Goal: Task Accomplishment & Management: Use online tool/utility

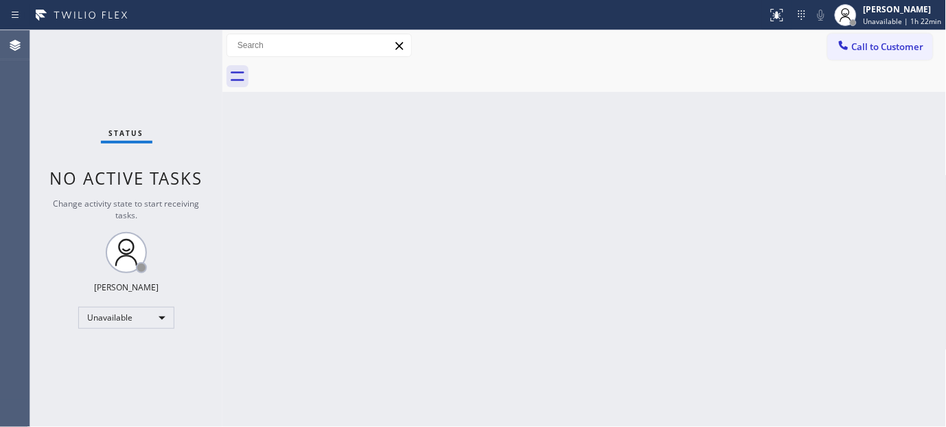
click at [868, 63] on div at bounding box center [600, 76] width 694 height 31
click at [890, 49] on span "Call to Customer" at bounding box center [888, 46] width 72 height 12
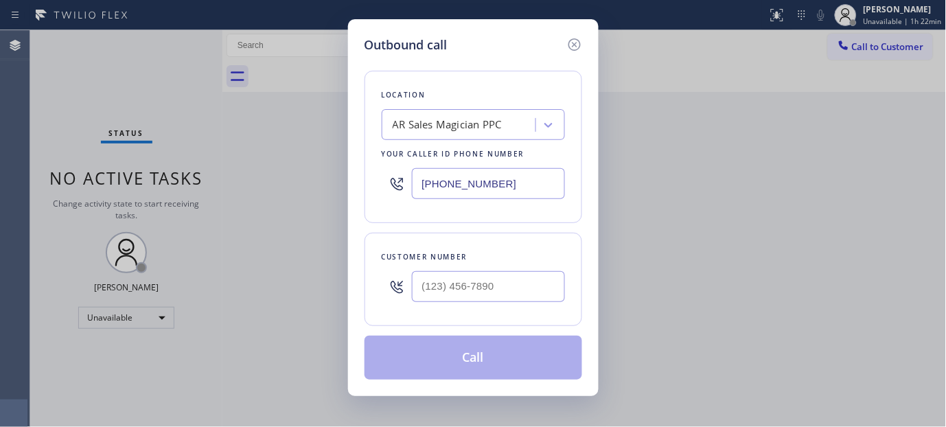
drag, startPoint x: 502, startPoint y: 181, endPoint x: 309, endPoint y: 159, distance: 194.1
click at [340, 174] on div "Outbound call Location AR Sales Magician PPC Your caller id phone number [PHONE…" at bounding box center [473, 213] width 946 height 427
paste input "818) 699-0485"
type input "(818) 699-0485"
drag, startPoint x: 529, startPoint y: 290, endPoint x: 213, endPoint y: 285, distance: 316.4
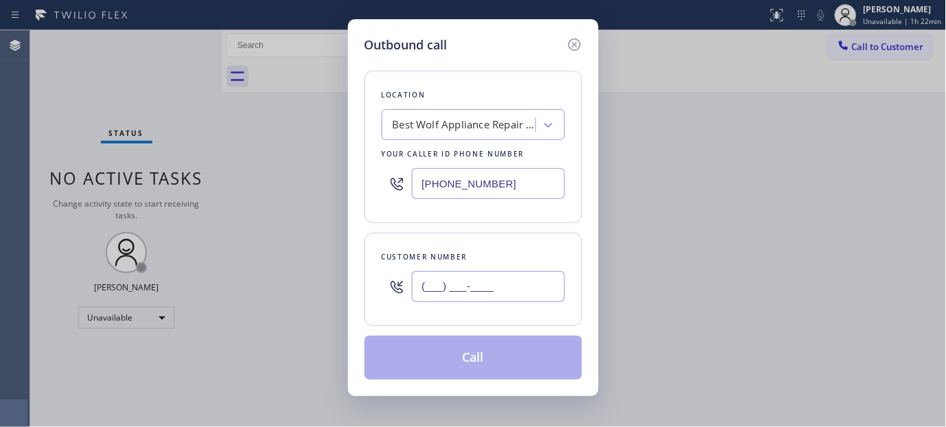
click at [213, 285] on div "Outbound call Location Best Wolf Appliance Repair Calabasas Your caller id phon…" at bounding box center [473, 213] width 946 height 427
paste input "818) 536-2903"
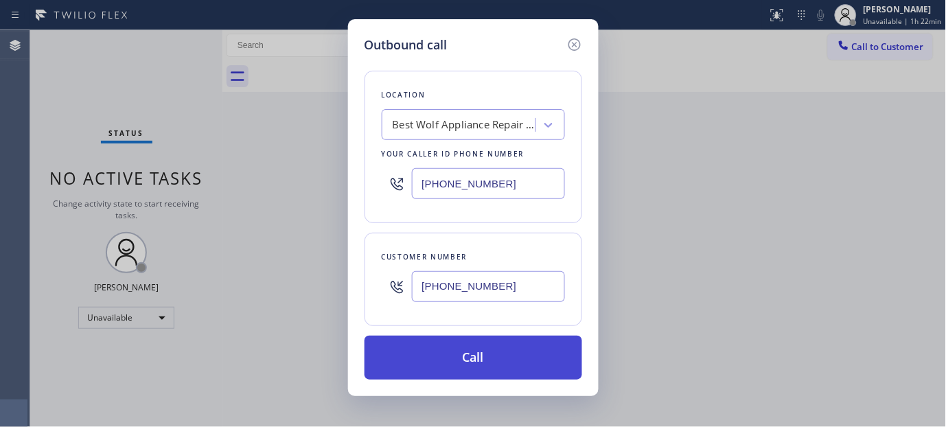
type input "(818) 536-2903"
click at [454, 355] on button "Call" at bounding box center [473, 358] width 218 height 44
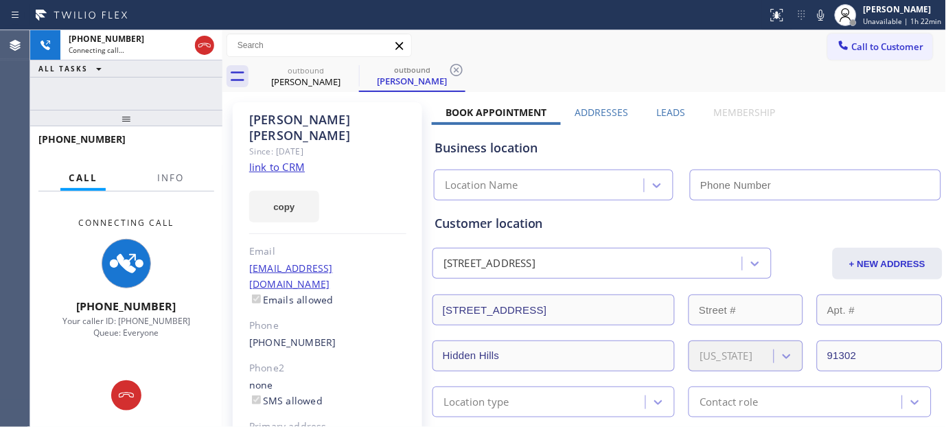
type input "(818) 699-0485"
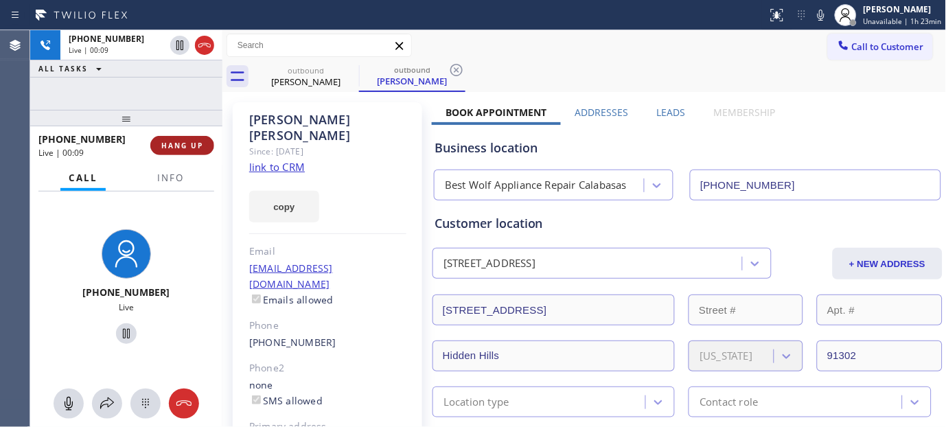
click at [196, 142] on span "HANG UP" at bounding box center [182, 146] width 42 height 10
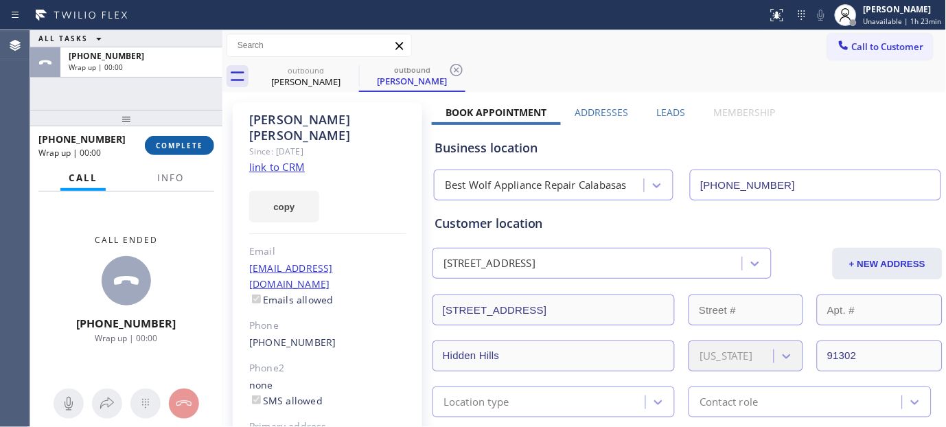
click at [193, 144] on span "COMPLETE" at bounding box center [179, 146] width 47 height 10
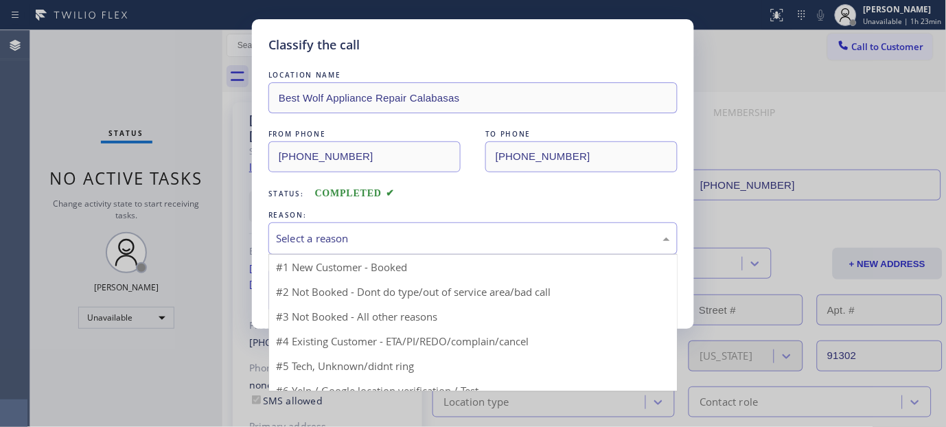
drag, startPoint x: 372, startPoint y: 228, endPoint x: 353, endPoint y: 243, distance: 23.5
click at [371, 229] on div "Select a reason" at bounding box center [472, 238] width 409 height 32
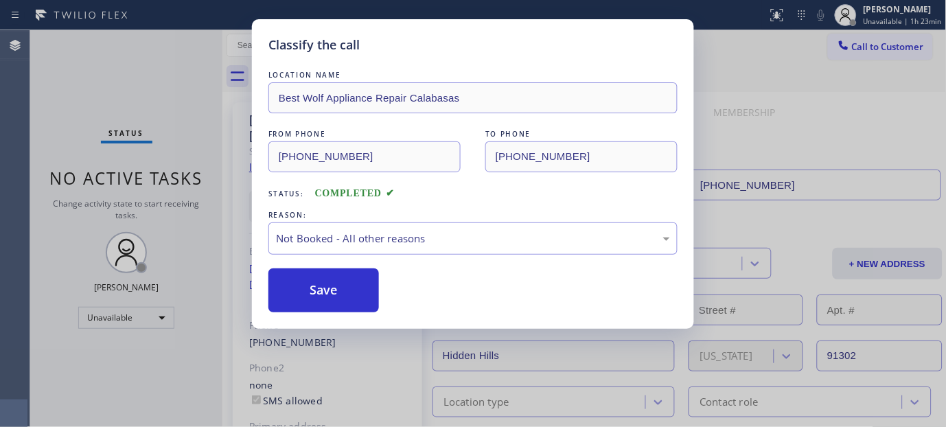
click at [327, 296] on button "Save" at bounding box center [323, 290] width 110 height 44
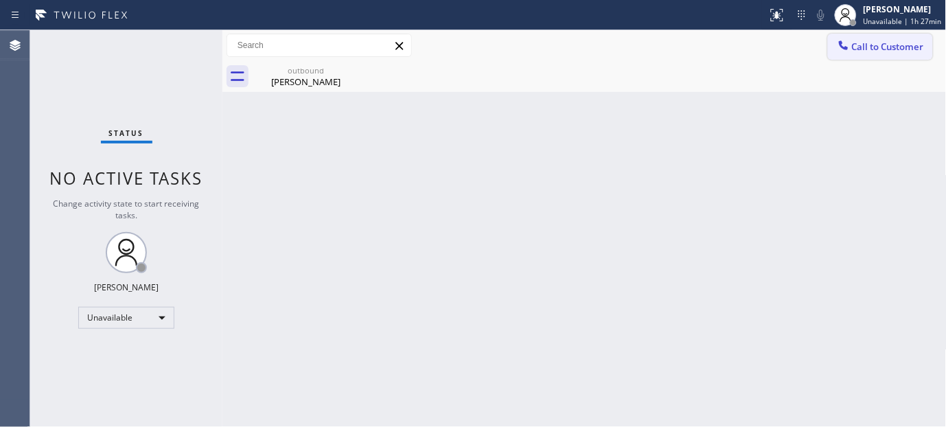
click at [906, 50] on span "Call to Customer" at bounding box center [888, 46] width 72 height 12
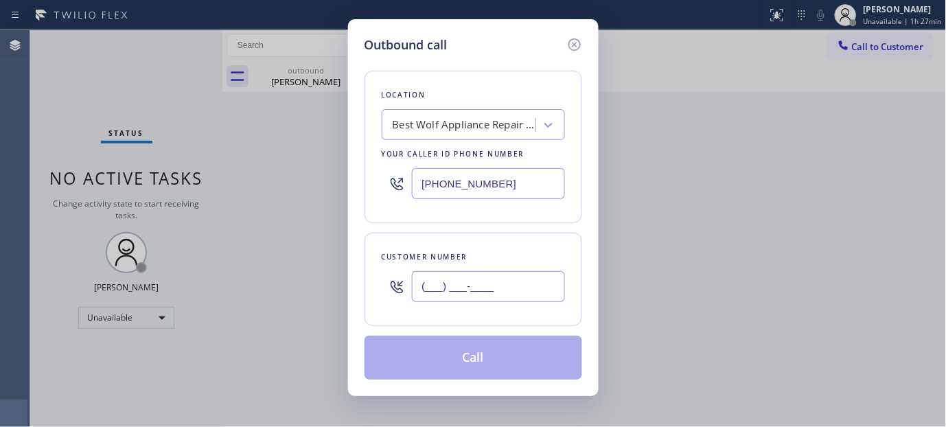
click at [470, 295] on input "(___) ___-____" at bounding box center [488, 286] width 153 height 31
paste input "818) 536-2903"
type input "(818) 536-2903"
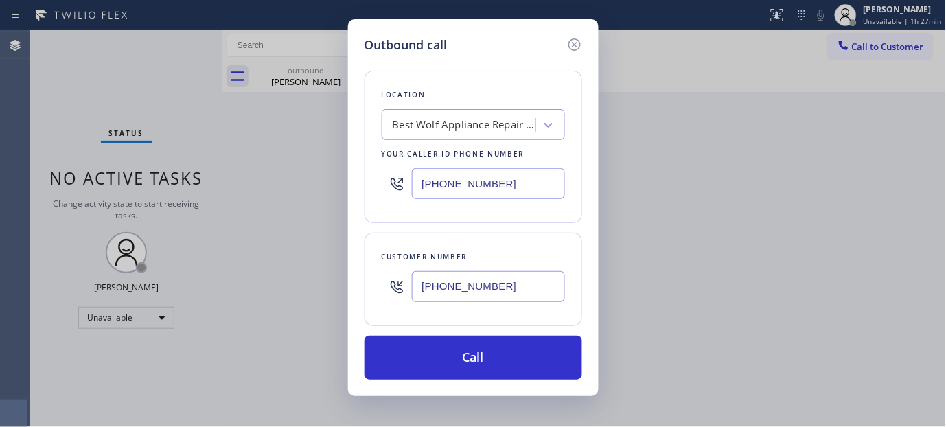
drag, startPoint x: 503, startPoint y: 179, endPoint x: 385, endPoint y: 170, distance: 118.4
click at [326, 173] on div "Outbound call Location Best Wolf Appliance Repair Calabasas Your caller id phon…" at bounding box center [473, 213] width 946 height 427
paste input "text"
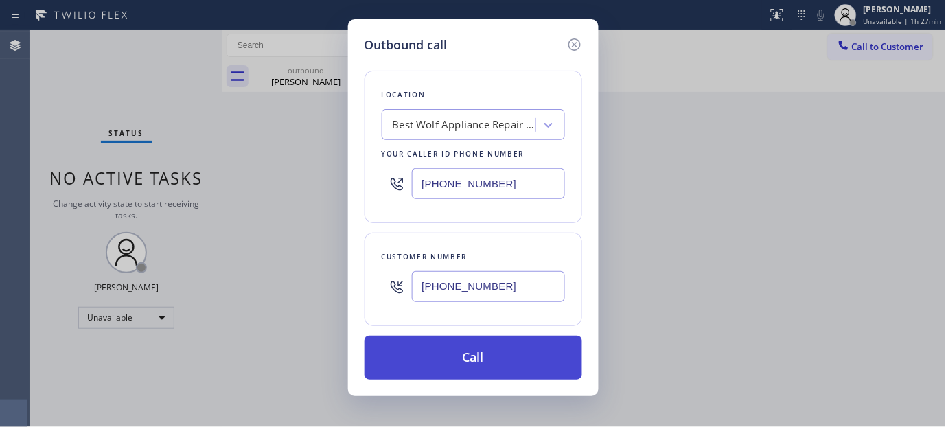
type input "(818) 699-0485"
click at [515, 342] on button "Call" at bounding box center [473, 358] width 218 height 44
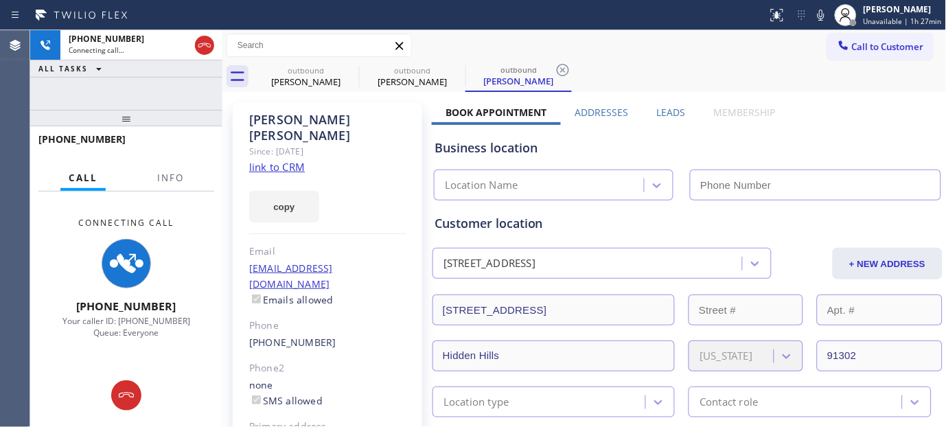
drag, startPoint x: 197, startPoint y: 119, endPoint x: 188, endPoint y: 111, distance: 12.1
click at [193, 82] on div "+18185362903 Connecting call… ALL TASKS ALL TASKS ACTIVE TASKS TASKS IN WRAP UP…" at bounding box center [126, 228] width 192 height 397
type input "(818) 699-0485"
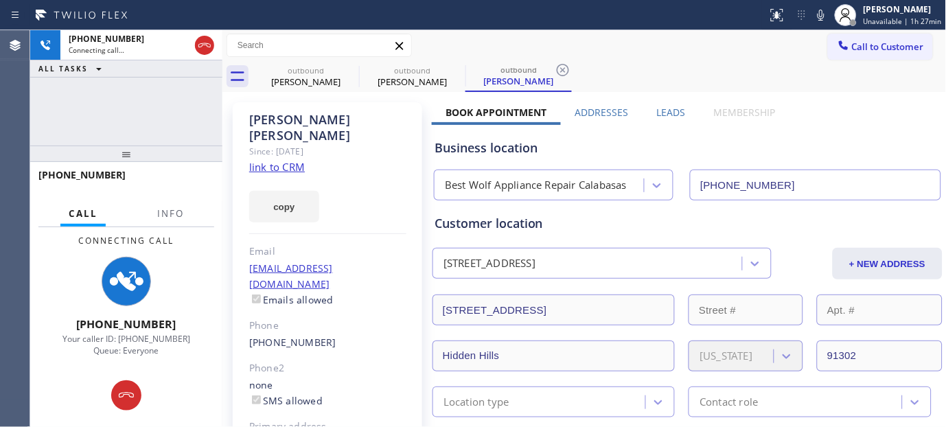
drag, startPoint x: 186, startPoint y: 124, endPoint x: 187, endPoint y: 191, distance: 66.6
click at [187, 162] on div at bounding box center [126, 153] width 192 height 16
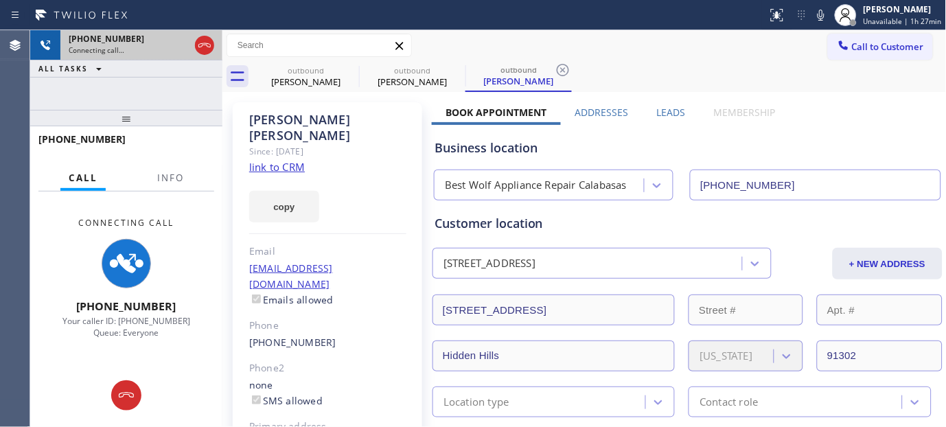
drag, startPoint x: 187, startPoint y: 178, endPoint x: 182, endPoint y: 51, distance: 127.7
click at [182, 51] on div "+18185362903 Connecting call… ALL TASKS ALL TASKS ACTIVE TASKS TASKS IN WRAP UP…" at bounding box center [126, 228] width 192 height 397
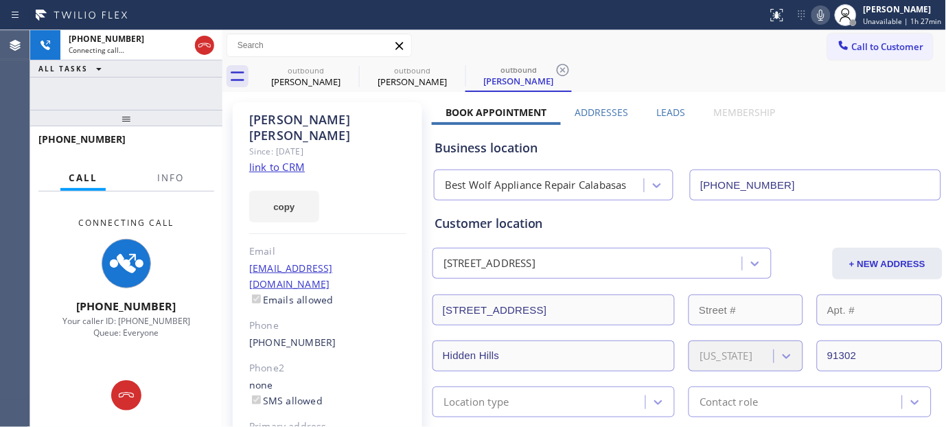
click at [821, 21] on icon at bounding box center [820, 15] width 16 height 16
drag, startPoint x: 198, startPoint y: 99, endPoint x: 196, endPoint y: 84, distance: 15.2
click at [196, 84] on div "+18185362903 Connecting call… ALL TASKS ALL TASKS ACTIVE TASKS TASKS IN WRAP UP" at bounding box center [126, 70] width 192 height 80
click at [204, 48] on icon at bounding box center [204, 45] width 16 height 16
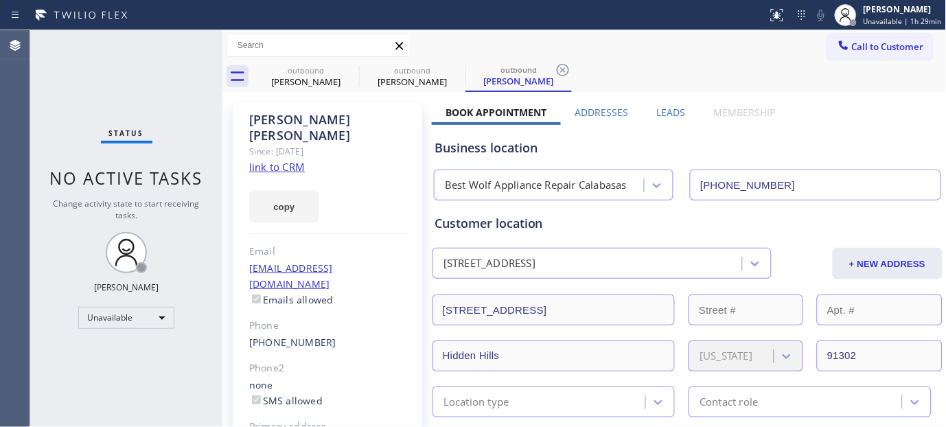
drag, startPoint x: 876, startPoint y: 32, endPoint x: 602, endPoint y: 224, distance: 333.5
click at [871, 36] on div "Call to Customer Outbound call Location Best Wolf Appliance Repair Calabasas Yo…" at bounding box center [584, 45] width 724 height 31
click at [839, 41] on div at bounding box center [843, 46] width 16 height 16
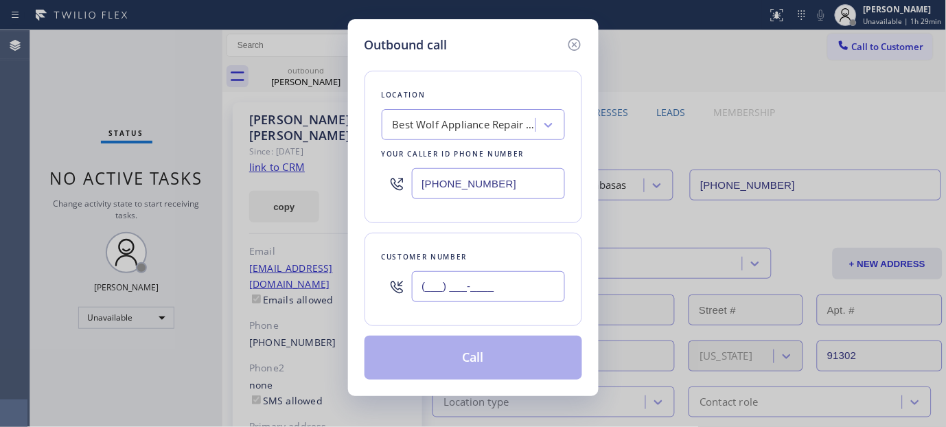
click at [525, 282] on input "(___) ___-____" at bounding box center [488, 286] width 153 height 31
paste input "415) 271-1981"
type input "(415) 271-1981"
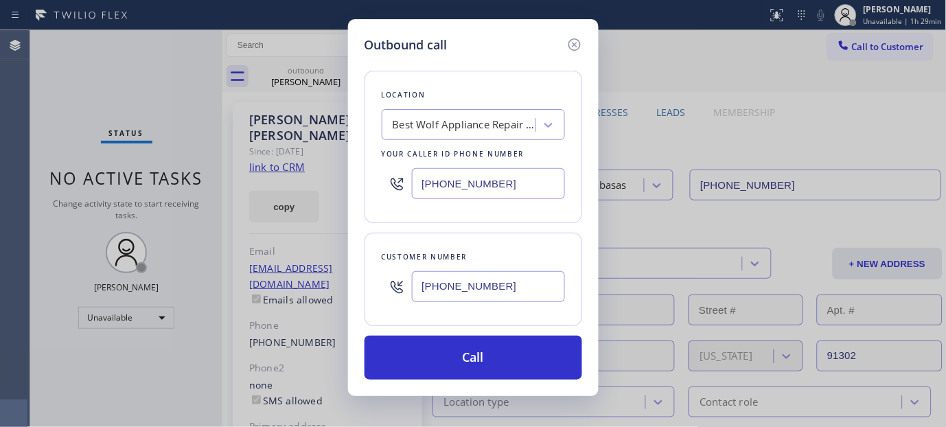
drag, startPoint x: 504, startPoint y: 176, endPoint x: 305, endPoint y: 200, distance: 199.7
click at [305, 200] on div "Outbound call Location Best Wolf Appliance Repair Calabasas Your caller id phon…" at bounding box center [473, 213] width 946 height 427
drag, startPoint x: 429, startPoint y: 179, endPoint x: 359, endPoint y: 183, distance: 70.1
click at [341, 179] on div "Outbound call Location Best Wolf Appliance Repair Calabasas Your caller id phon…" at bounding box center [473, 213] width 946 height 427
paste input "844) 735-4685"
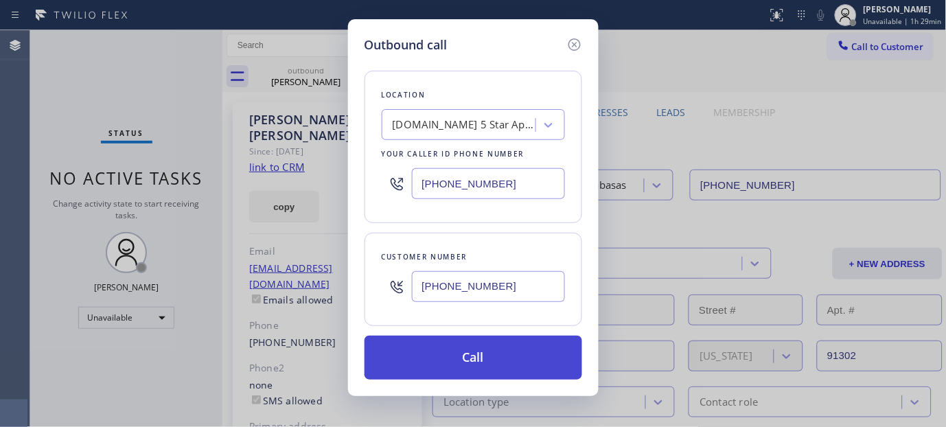
type input "[PHONE_NUMBER]"
click at [493, 362] on button "Call" at bounding box center [473, 358] width 218 height 44
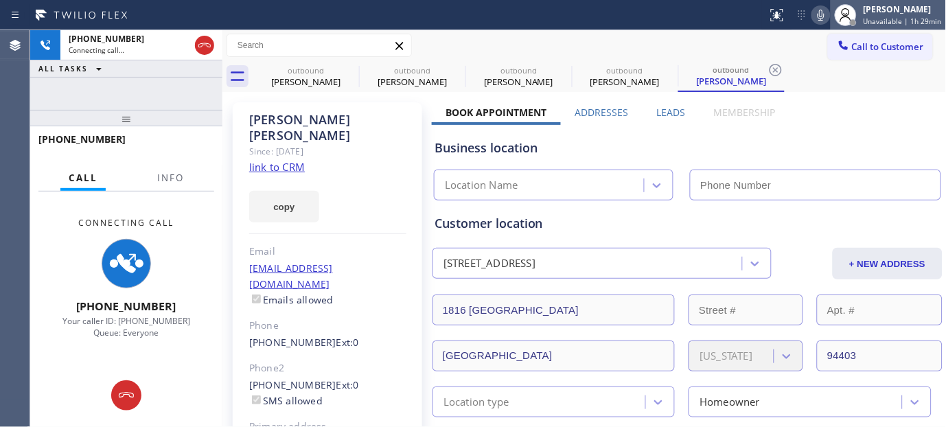
type input "[PHONE_NUMBER]"
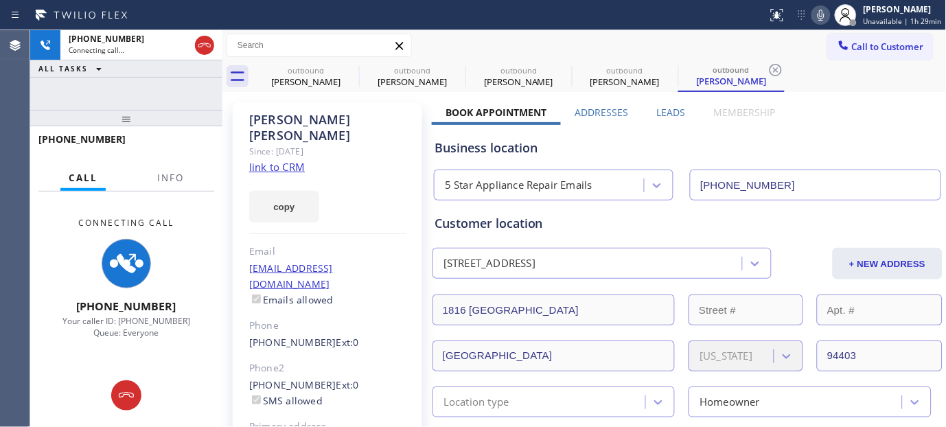
drag, startPoint x: 193, startPoint y: 100, endPoint x: 355, endPoint y: 33, distance: 175.3
click at [191, 71] on div "+14152711981 Connecting call… ALL TASKS ALL TASKS ACTIVE TASKS TASKS IN WRAP UP…" at bounding box center [126, 228] width 192 height 397
drag, startPoint x: 824, startPoint y: 14, endPoint x: 773, endPoint y: 111, distance: 109.9
click at [823, 14] on icon at bounding box center [820, 15] width 16 height 16
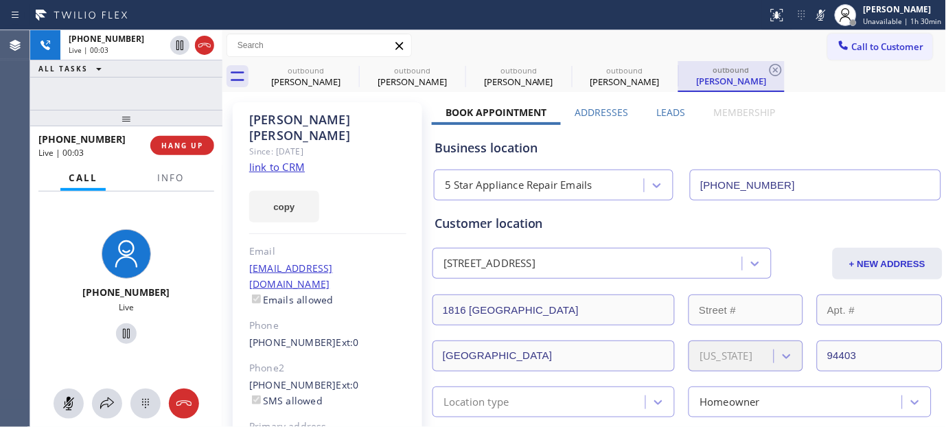
drag, startPoint x: 822, startPoint y: 15, endPoint x: 707, endPoint y: 62, distance: 124.6
click at [822, 15] on icon at bounding box center [820, 15] width 16 height 16
click at [174, 146] on span "HANG UP" at bounding box center [182, 146] width 42 height 10
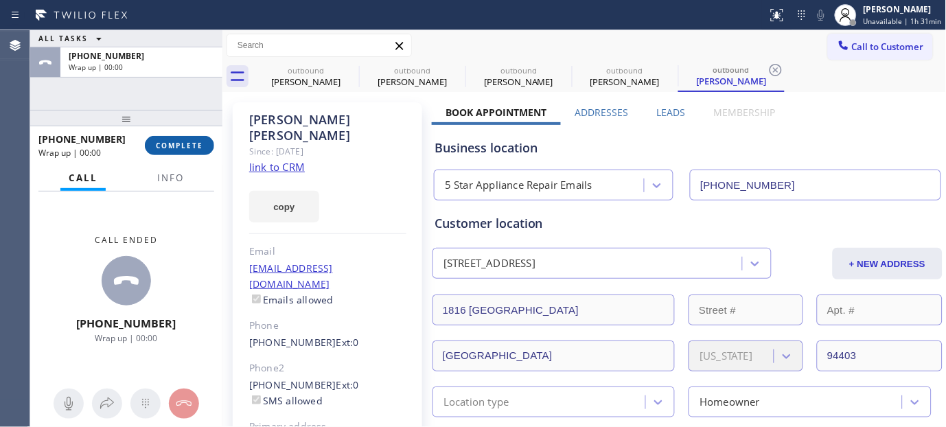
click at [174, 146] on span "COMPLETE" at bounding box center [179, 146] width 47 height 10
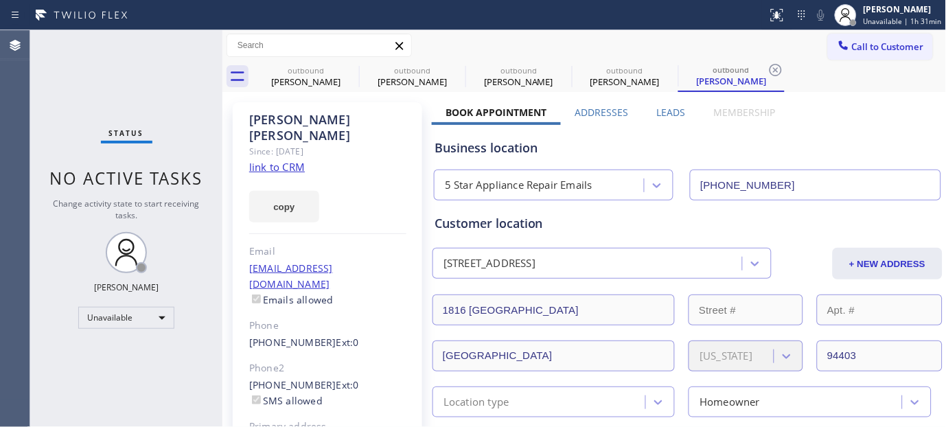
click at [324, 244] on div "Email" at bounding box center [327, 252] width 157 height 16
click at [261, 143] on div "Since: [DATE]" at bounding box center [327, 151] width 157 height 16
click at [255, 119] on div "Giulia Solari" at bounding box center [327, 128] width 157 height 32
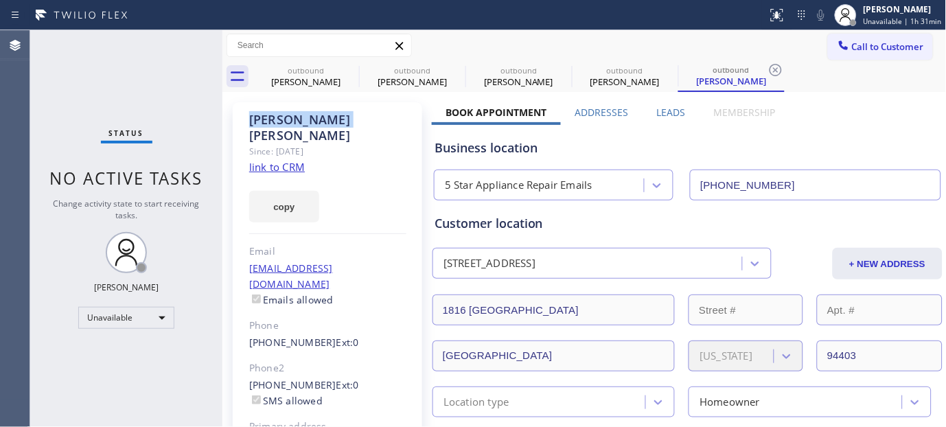
click at [369, 180] on div "copy" at bounding box center [327, 198] width 157 height 47
click at [854, 36] on button "Call to Customer" at bounding box center [880, 47] width 105 height 26
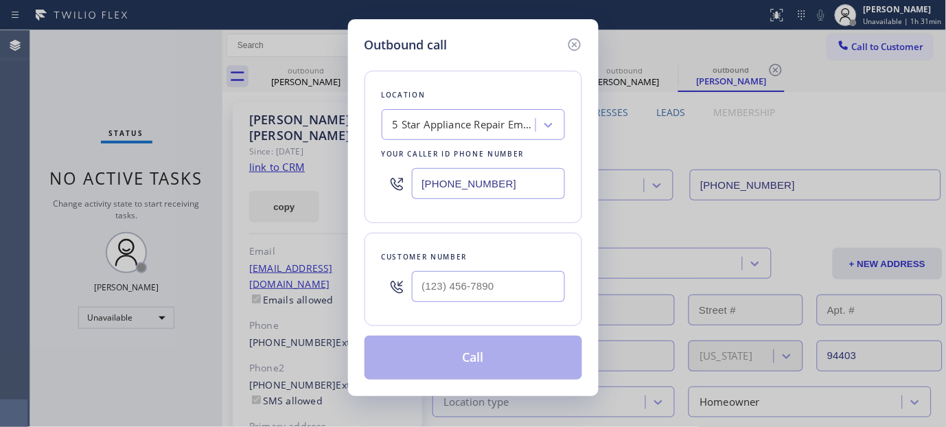
click at [450, 307] on div at bounding box center [488, 286] width 153 height 45
paste input "619) 559-8741"
click at [436, 292] on input "(___) ___-____" at bounding box center [488, 286] width 153 height 31
type input "(619) 559-8741"
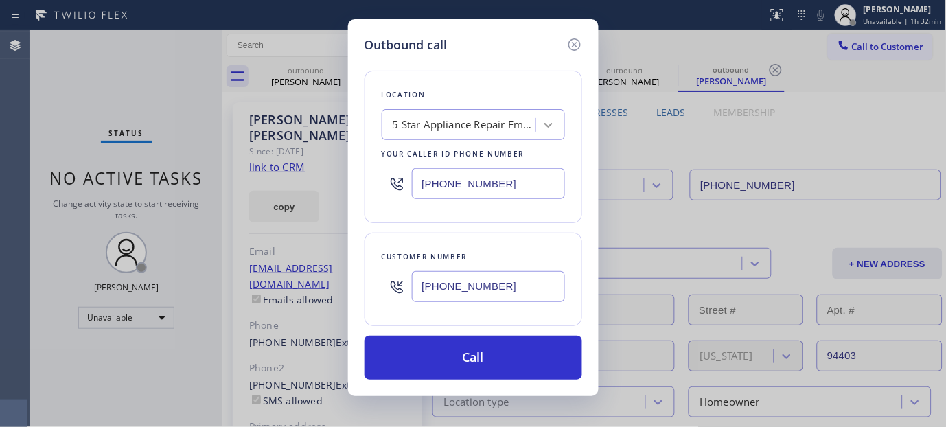
click at [544, 115] on div at bounding box center [548, 125] width 25 height 25
click at [544, 125] on icon at bounding box center [548, 125] width 14 height 14
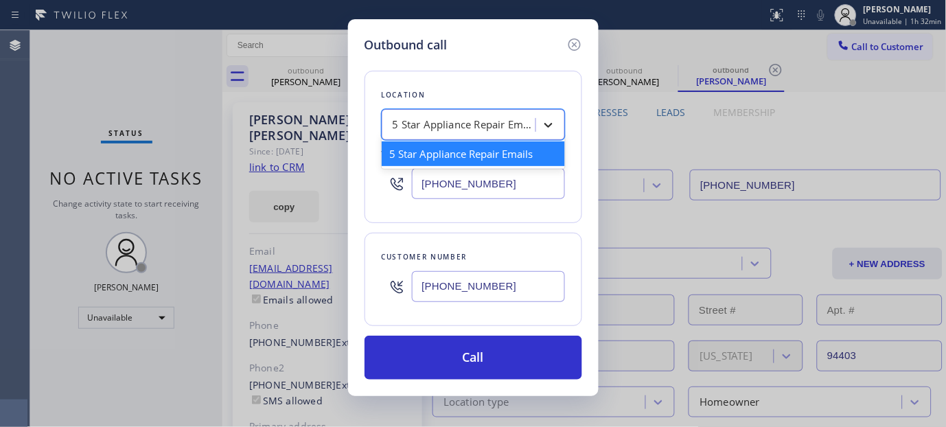
click at [544, 125] on icon at bounding box center [548, 125] width 14 height 14
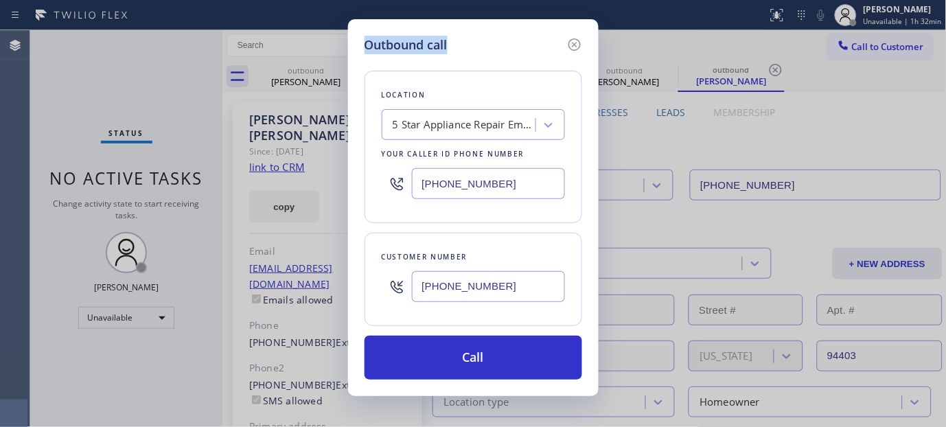
drag, startPoint x: 440, startPoint y: 41, endPoint x: 362, endPoint y: 41, distance: 78.2
click at [362, 41] on div "Outbound call Location 5 Star Appliance Repair Emails Your caller id phone numb…" at bounding box center [473, 207] width 250 height 377
click at [375, 58] on div "Location 5 Star Appliance Repair Emails Your caller id phone number (844) 735-4…" at bounding box center [473, 216] width 218 height 325
drag, startPoint x: 373, startPoint y: 44, endPoint x: 447, endPoint y: 39, distance: 74.3
click at [447, 39] on h5 "Outbound call" at bounding box center [405, 45] width 83 height 19
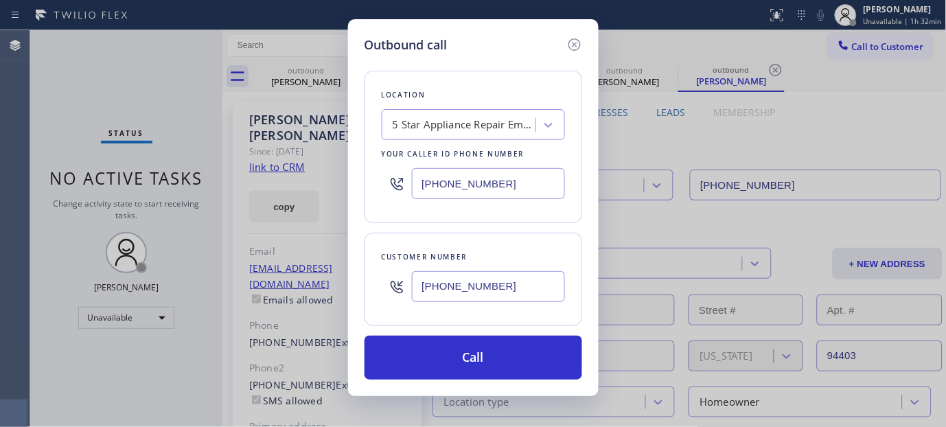
click at [526, 51] on div "Outbound call" at bounding box center [473, 45] width 218 height 19
drag, startPoint x: 444, startPoint y: 41, endPoint x: 371, endPoint y: 49, distance: 73.1
click at [371, 49] on h5 "Outbound call" at bounding box center [405, 45] width 83 height 19
click at [406, 54] on div "Location 5 Star Appliance Repair Emails Your caller id phone number (844) 735-4…" at bounding box center [473, 216] width 218 height 325
drag, startPoint x: 444, startPoint y: 45, endPoint x: 374, endPoint y: 54, distance: 70.6
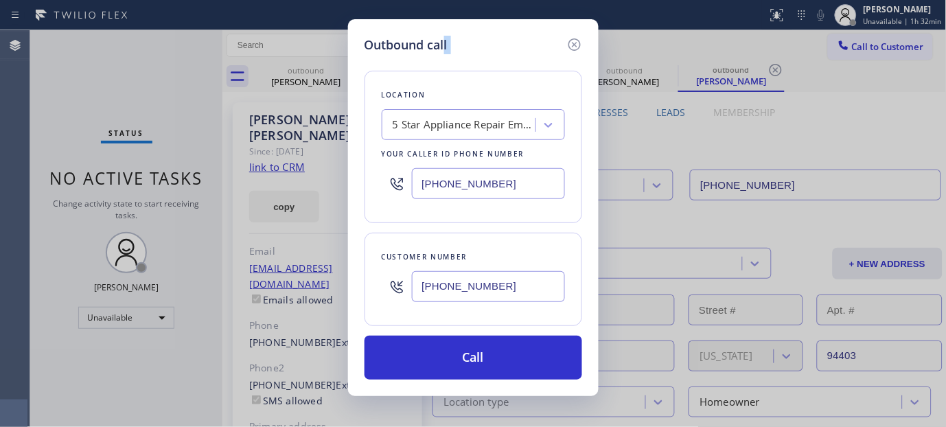
click at [374, 54] on div "Outbound call Location 5 Star Appliance Repair Emails Your caller id phone numb…" at bounding box center [473, 207] width 250 height 377
click at [374, 51] on h5 "Outbound call" at bounding box center [405, 45] width 83 height 19
drag, startPoint x: 374, startPoint y: 49, endPoint x: 443, endPoint y: 45, distance: 68.7
click at [443, 45] on h5 "Outbound call" at bounding box center [405, 45] width 83 height 19
click at [446, 49] on h5 "Outbound call" at bounding box center [405, 45] width 83 height 19
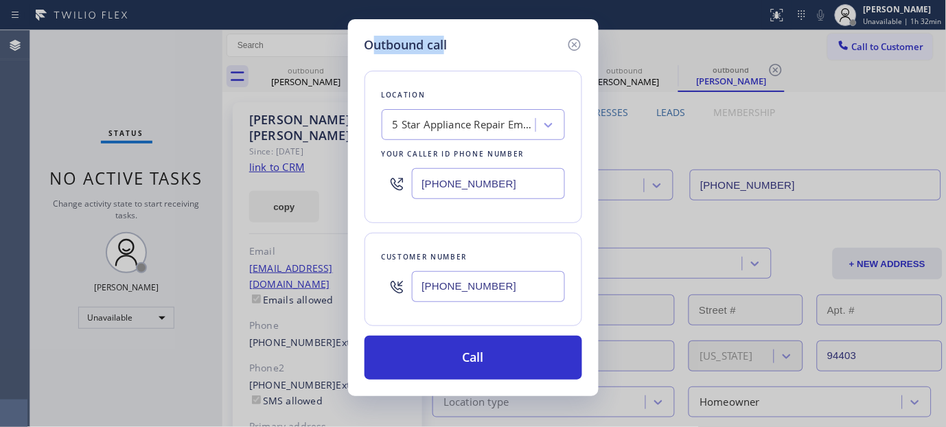
drag, startPoint x: 443, startPoint y: 43, endPoint x: 375, endPoint y: 45, distance: 68.6
click at [375, 45] on h5 "Outbound call" at bounding box center [405, 45] width 83 height 19
drag, startPoint x: 390, startPoint y: 67, endPoint x: 386, endPoint y: 51, distance: 16.3
click at [391, 67] on div "Location 5 Star Appliance Repair Emails Your caller id phone number (844) 735-4…" at bounding box center [473, 216] width 218 height 325
drag, startPoint x: 380, startPoint y: 46, endPoint x: 443, endPoint y: 48, distance: 63.2
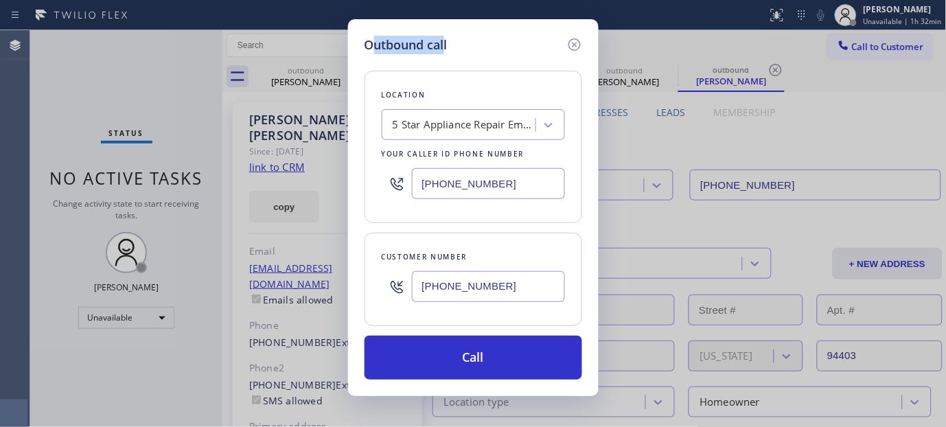
click at [443, 48] on h5 "Outbound call" at bounding box center [405, 45] width 83 height 19
click at [471, 47] on div "Outbound call" at bounding box center [473, 45] width 218 height 19
drag, startPoint x: 495, startPoint y: 181, endPoint x: 382, endPoint y: 172, distance: 112.9
click at [382, 172] on div "[PHONE_NUMBER]" at bounding box center [473, 183] width 183 height 45
paste input "55) 540-4650"
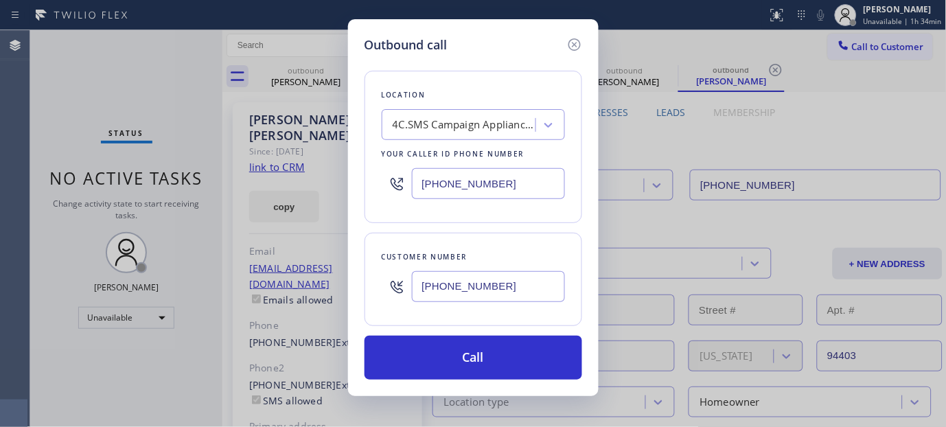
type input "[PHONE_NUMBER]"
drag, startPoint x: 497, startPoint y: 296, endPoint x: 371, endPoint y: 282, distance: 127.0
click at [371, 282] on div "Customer number (619) 559-8741" at bounding box center [473, 279] width 218 height 93
paste input "text"
drag, startPoint x: 511, startPoint y: 279, endPoint x: 331, endPoint y: 258, distance: 181.0
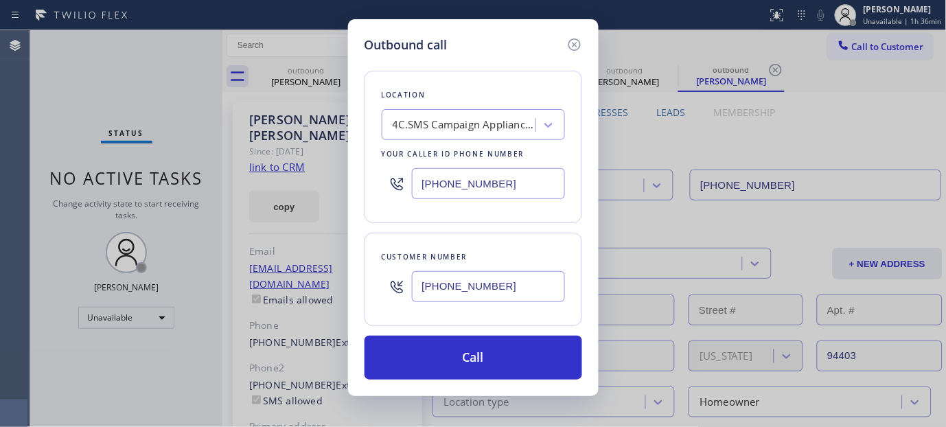
click at [231, 279] on div "Outbound call Location 4C.SMS Campaign Appliance Repair SMS Your caller id phon…" at bounding box center [473, 213] width 946 height 427
paste input "484-6062"
type input "(619) 484-6062"
drag, startPoint x: 506, startPoint y: 188, endPoint x: 282, endPoint y: 160, distance: 226.1
click at [283, 160] on div "Outbound call Location 4C.SMS Campaign Appliance Repair SMS Your caller id phon…" at bounding box center [473, 213] width 946 height 427
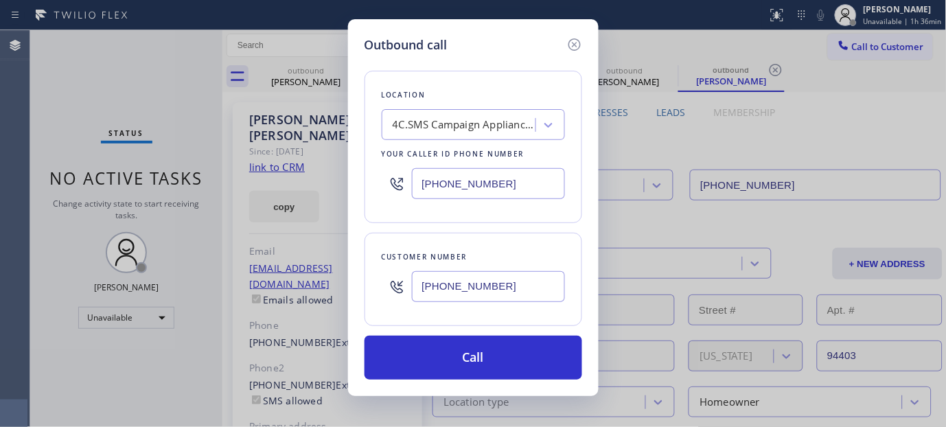
paste input "text"
type input "[PHONE_NUMBER]"
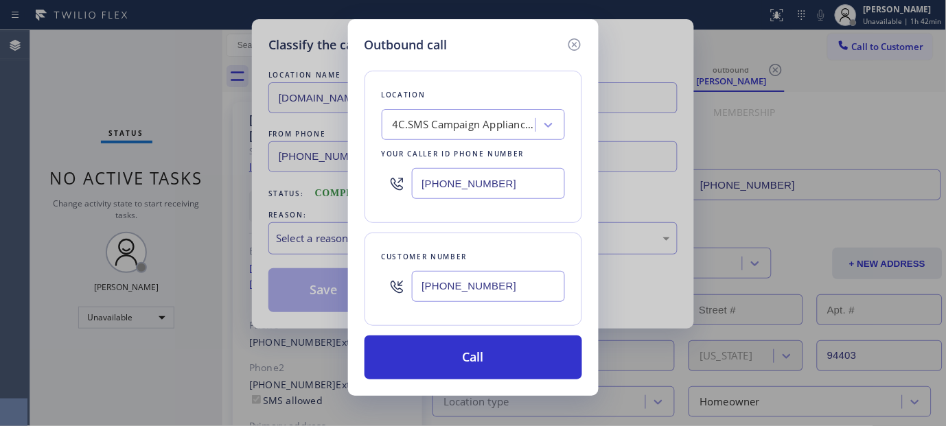
drag, startPoint x: 343, startPoint y: 64, endPoint x: 353, endPoint y: 62, distance: 9.8
click at [343, 64] on div "Outbound call Location 4C.SMS Campaign Appliance Repair SMS Your caller id phon…" at bounding box center [473, 213] width 946 height 426
click at [572, 45] on icon at bounding box center [574, 44] width 16 height 16
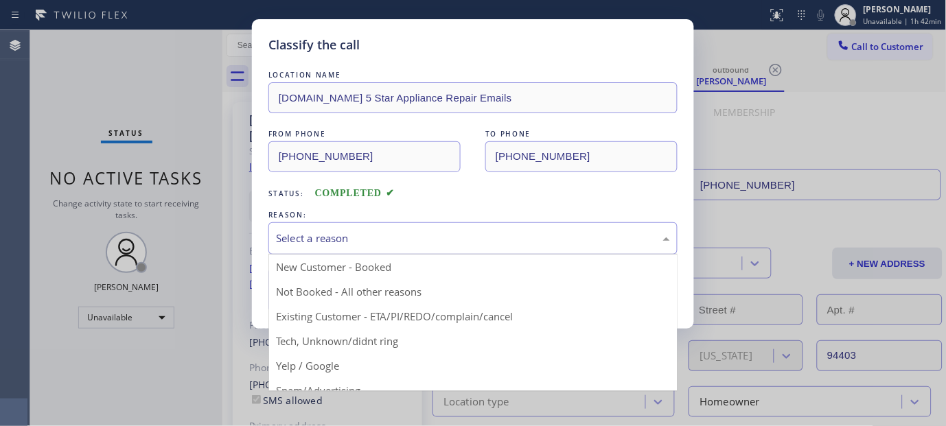
click at [421, 233] on div "Select a reason" at bounding box center [473, 239] width 394 height 16
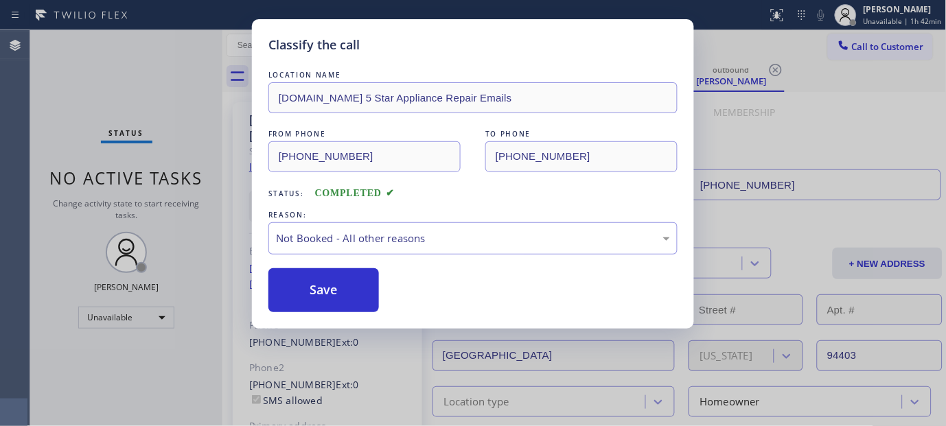
click at [338, 298] on button "Save" at bounding box center [323, 290] width 110 height 44
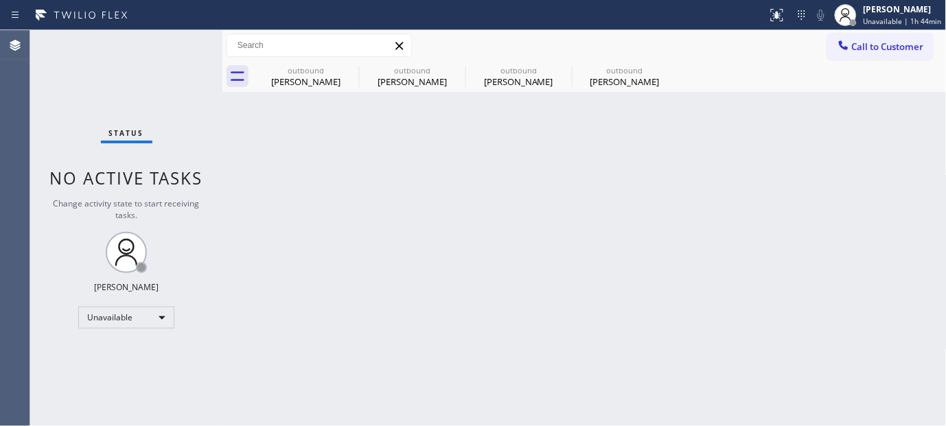
drag, startPoint x: 882, startPoint y: 43, endPoint x: 694, endPoint y: 134, distance: 208.7
click at [880, 42] on span "Call to Customer" at bounding box center [888, 46] width 72 height 12
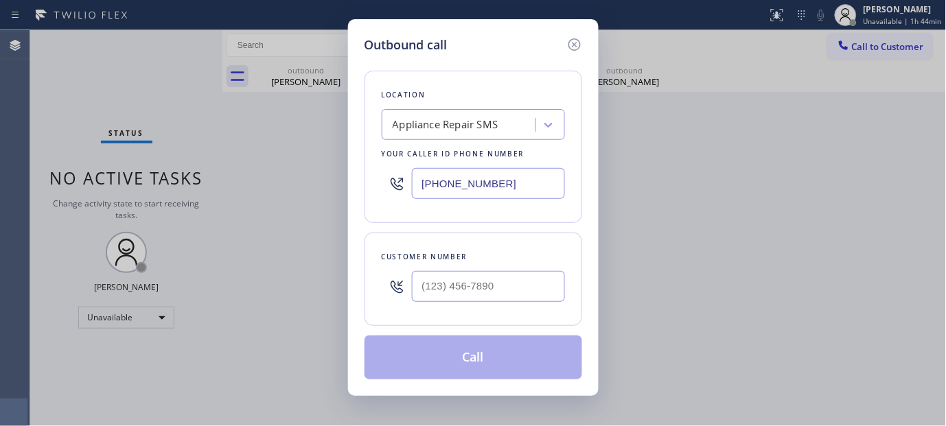
drag, startPoint x: 518, startPoint y: 258, endPoint x: 502, endPoint y: 272, distance: 21.4
click at [515, 261] on div "Customer number" at bounding box center [473, 257] width 183 height 14
click at [497, 281] on input "(___) ___-____" at bounding box center [488, 286] width 153 height 31
paste input "619) 484-6062"
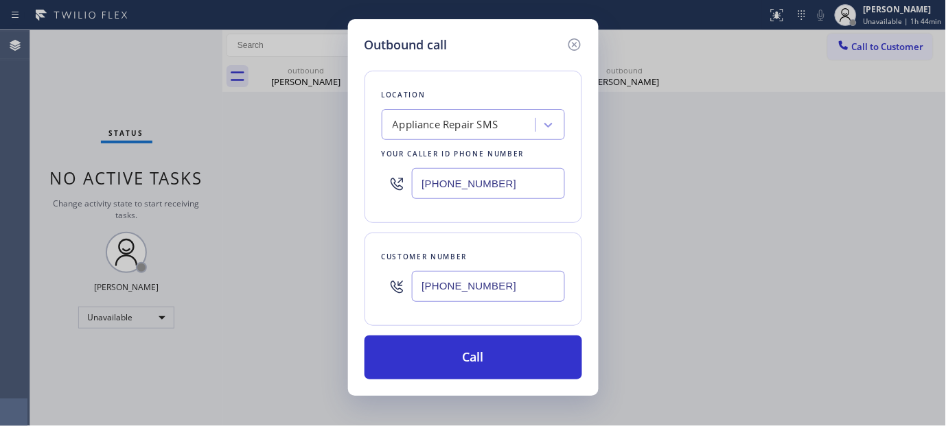
paste input "26) 862-5488"
drag, startPoint x: 508, startPoint y: 284, endPoint x: 311, endPoint y: 277, distance: 197.7
click at [311, 277] on div "Outbound call Location Appliance Repair SMS Your caller id phone number (855) 5…" at bounding box center [473, 213] width 946 height 426
type input "(626) 862-5488"
drag, startPoint x: 519, startPoint y: 189, endPoint x: 327, endPoint y: 187, distance: 192.1
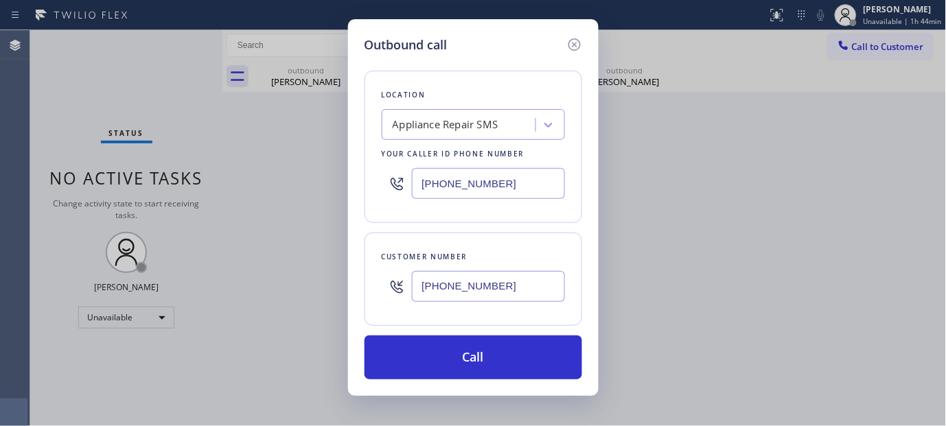
click at [330, 188] on div "Outbound call Location Appliance Repair SMS Your caller id phone number (855) 5…" at bounding box center [473, 213] width 946 height 426
paste input "text"
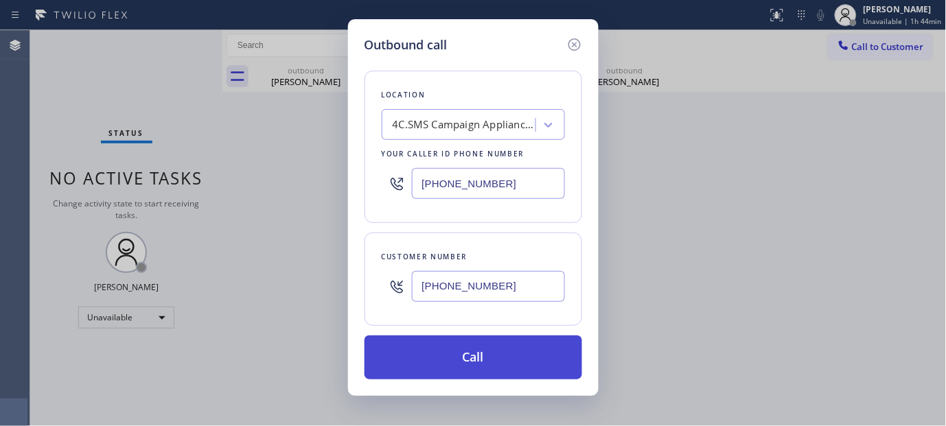
type input "[PHONE_NUMBER]"
click at [499, 367] on button "Call" at bounding box center [473, 358] width 218 height 44
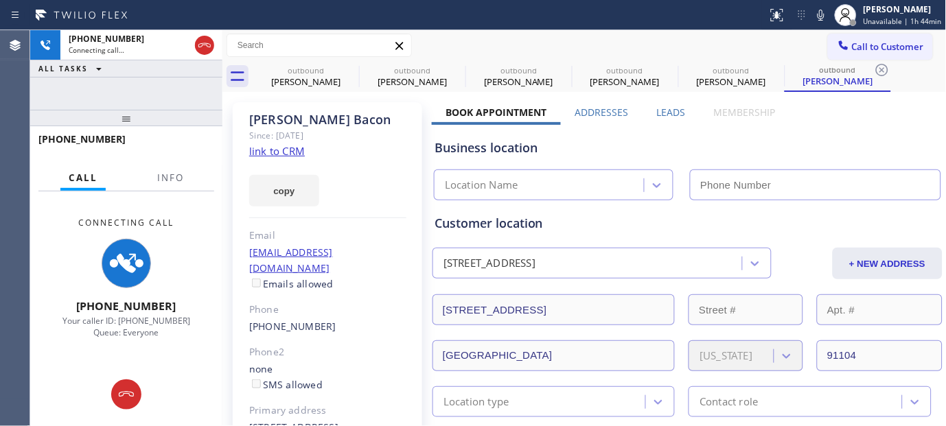
type input "[PHONE_NUMBER]"
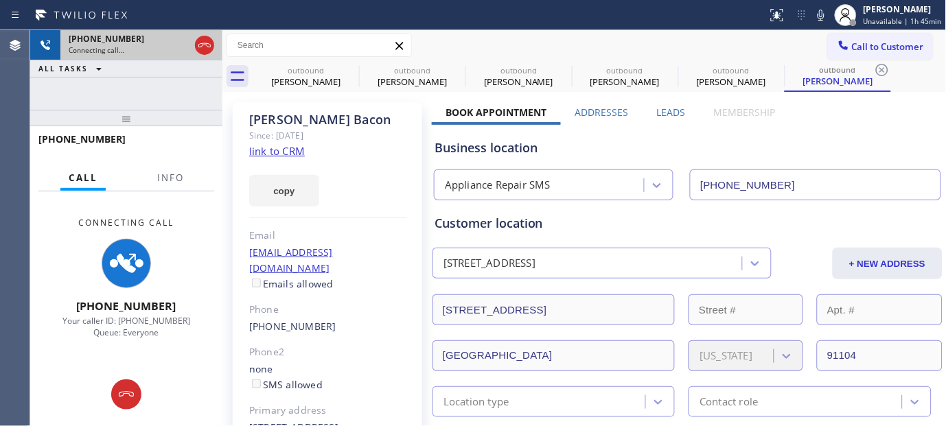
click at [191, 43] on div "+16268625488 Connecting call…" at bounding box center [126, 45] width 132 height 30
click at [207, 46] on icon at bounding box center [204, 45] width 16 height 16
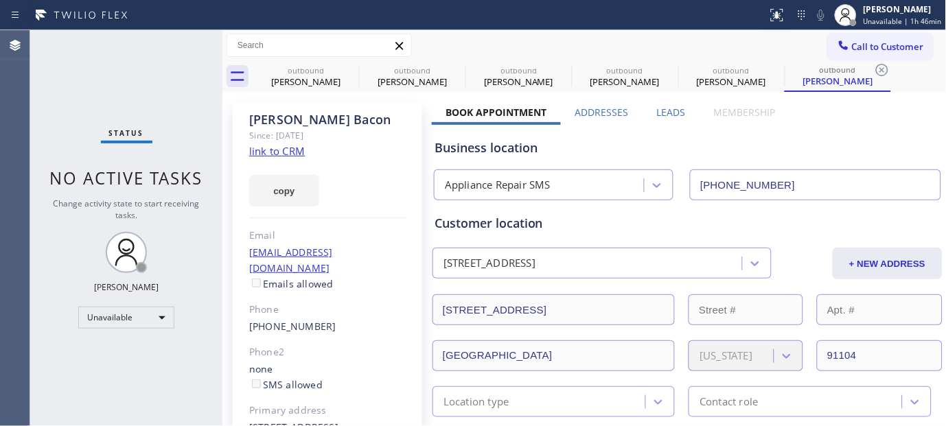
drag, startPoint x: 844, startPoint y: 40, endPoint x: 504, endPoint y: 296, distance: 425.8
click at [852, 40] on span "Call to Customer" at bounding box center [888, 46] width 72 height 12
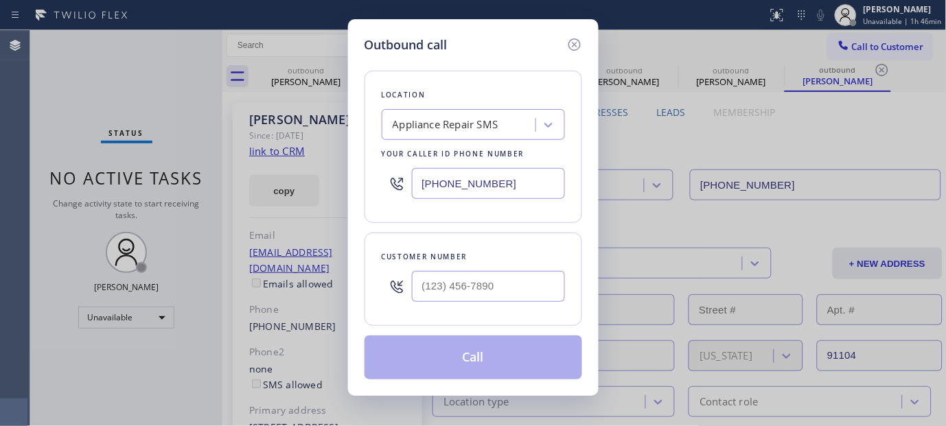
click at [474, 268] on div "Customer number" at bounding box center [473, 279] width 218 height 93
paste input "310) 702-8895"
click at [467, 281] on input "[PHONE_NUMBER]" at bounding box center [488, 286] width 153 height 31
type input "[PHONE_NUMBER]"
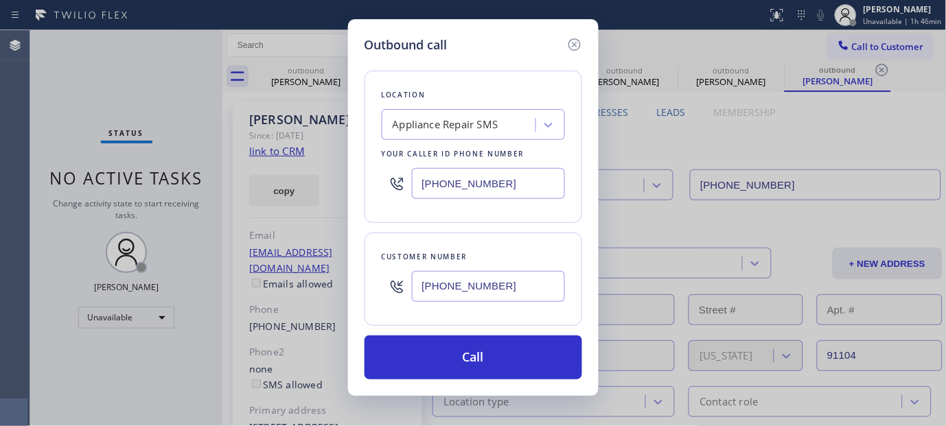
drag, startPoint x: 509, startPoint y: 187, endPoint x: 357, endPoint y: 207, distance: 152.9
click at [358, 204] on div "Outbound call Location Appliance Repair SMS Your caller id phone number (855) 5…" at bounding box center [473, 207] width 250 height 377
paste input "77) 748-5179"
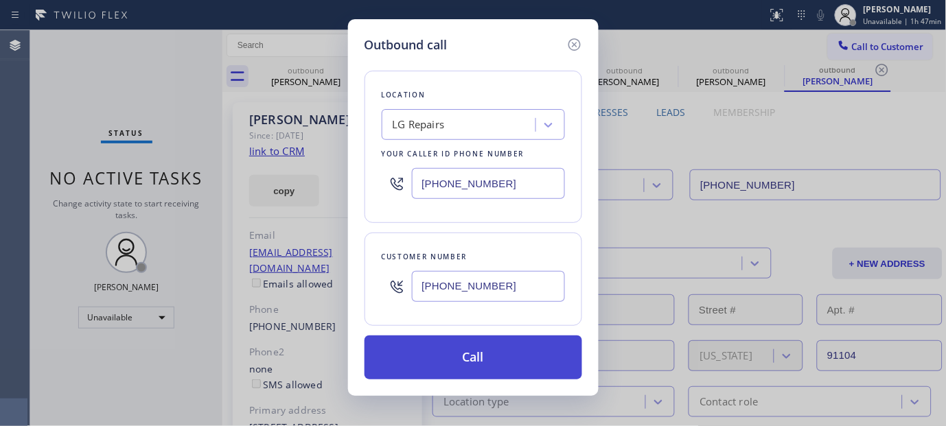
type input "[PHONE_NUMBER]"
click at [525, 352] on button "Call" at bounding box center [473, 358] width 218 height 44
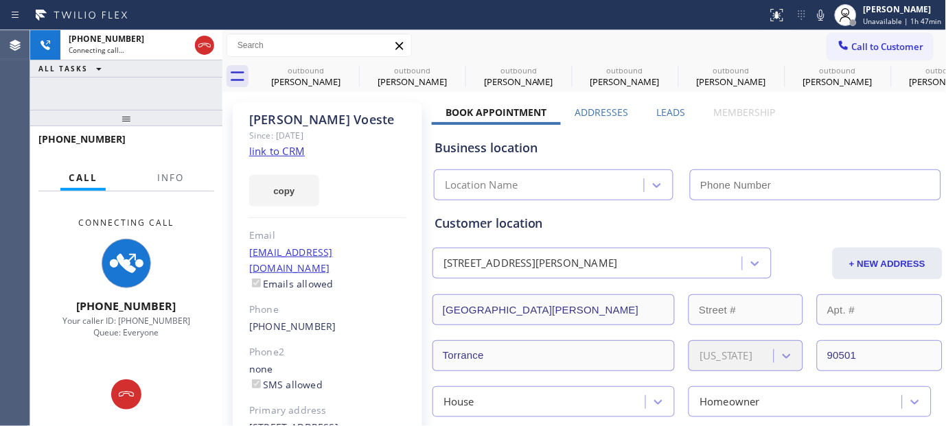
type input "[PHONE_NUMBER]"
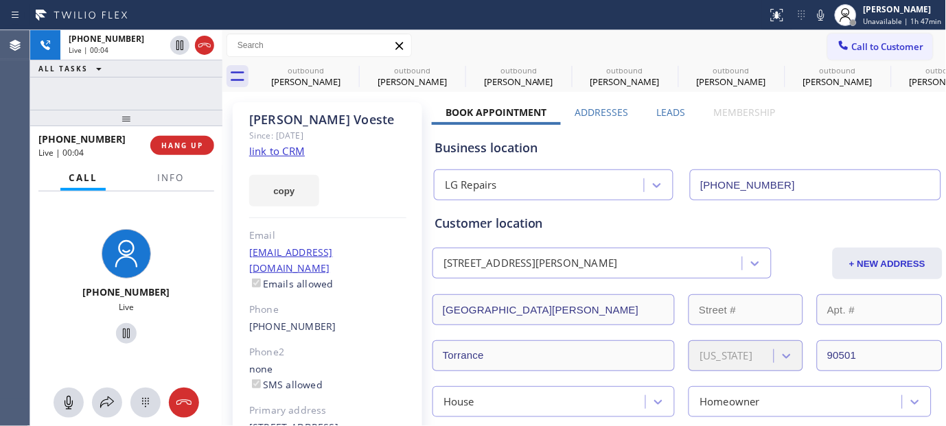
drag, startPoint x: 166, startPoint y: 144, endPoint x: 317, endPoint y: 169, distance: 153.1
click at [166, 144] on span "HANG UP" at bounding box center [182, 146] width 42 height 10
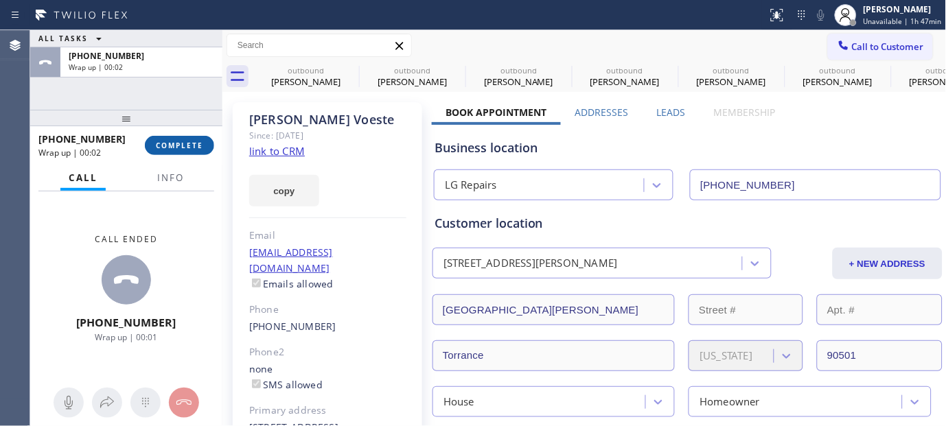
click at [156, 141] on span "COMPLETE" at bounding box center [179, 146] width 47 height 10
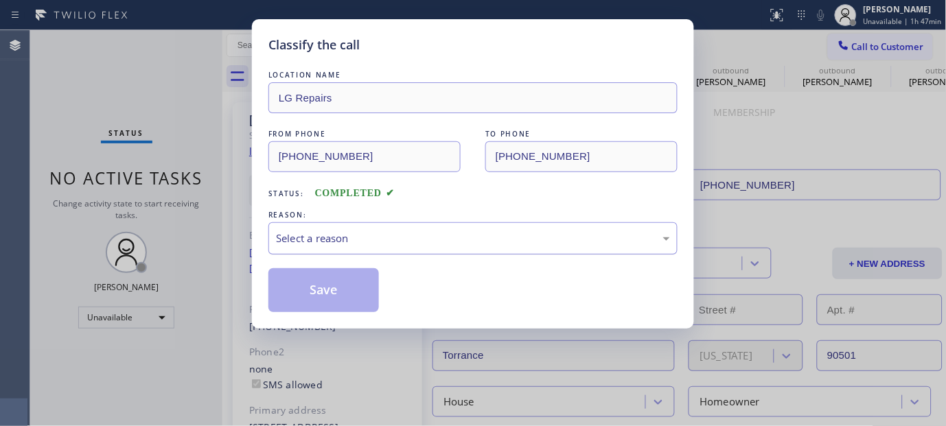
click at [381, 244] on div "Select a reason" at bounding box center [473, 239] width 394 height 16
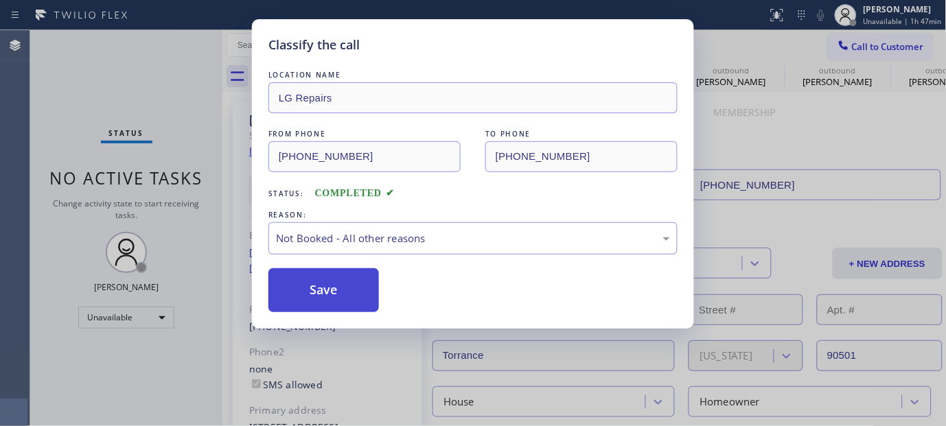
click at [344, 289] on button "Save" at bounding box center [323, 290] width 110 height 44
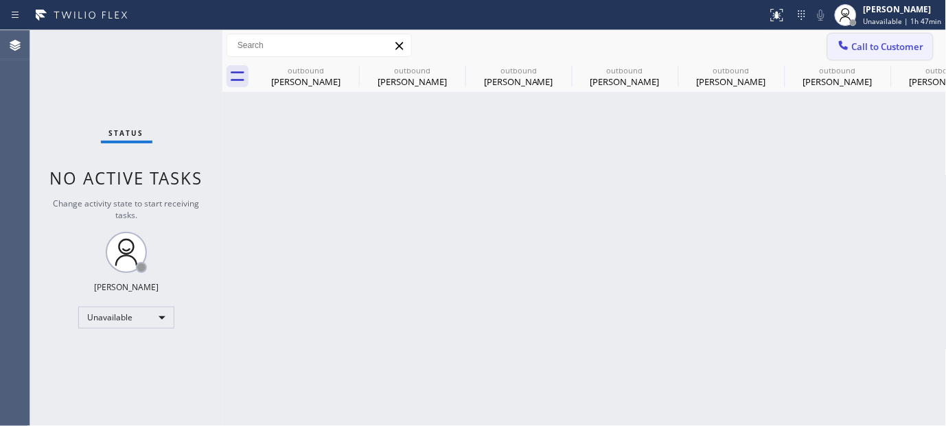
click at [882, 40] on span "Call to Customer" at bounding box center [888, 46] width 72 height 12
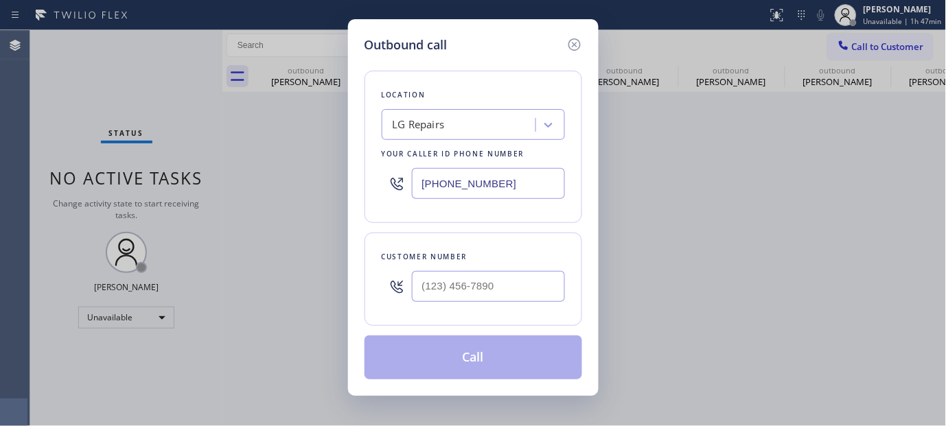
click at [499, 305] on div at bounding box center [488, 286] width 153 height 45
paste input "text"
click at [539, 283] on input "(___) ___-____" at bounding box center [488, 286] width 153 height 31
paste input "714) 882-0713"
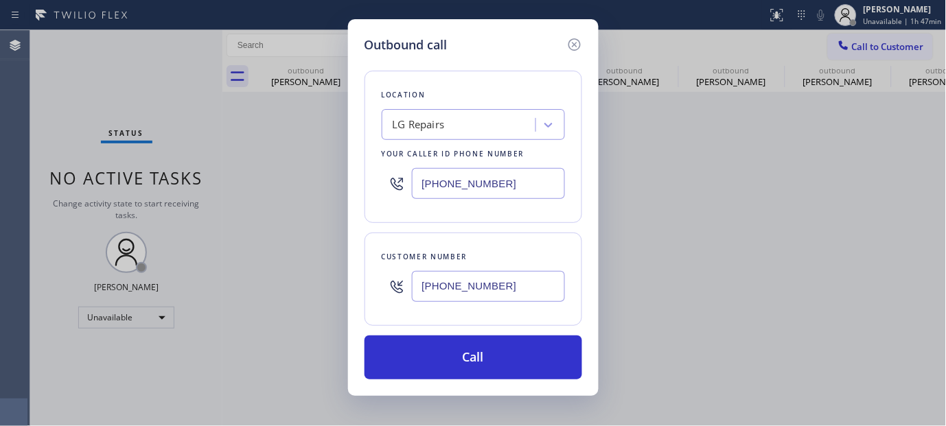
type input "[PHONE_NUMBER]"
drag, startPoint x: 409, startPoint y: 187, endPoint x: 367, endPoint y: 187, distance: 41.9
click at [367, 187] on div "Location LG Repairs Your caller id phone number (877) 748-5179" at bounding box center [473, 147] width 218 height 152
paste input "55) 540-4650"
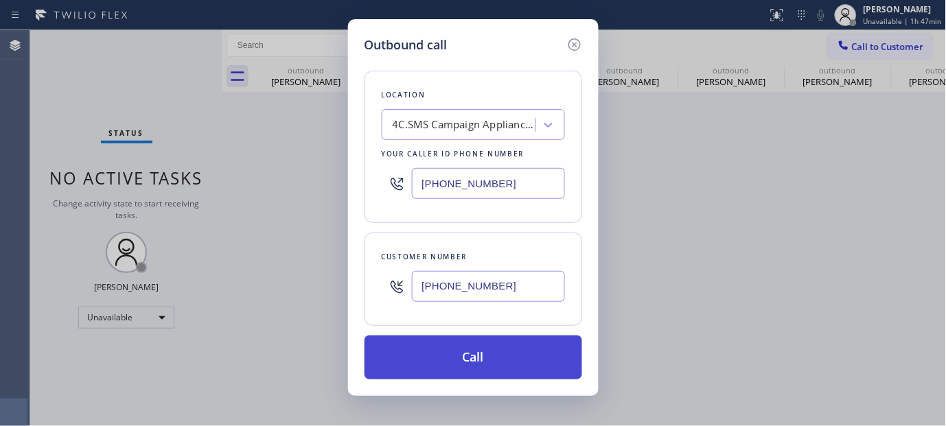
type input "[PHONE_NUMBER]"
click at [522, 364] on button "Call" at bounding box center [473, 358] width 218 height 44
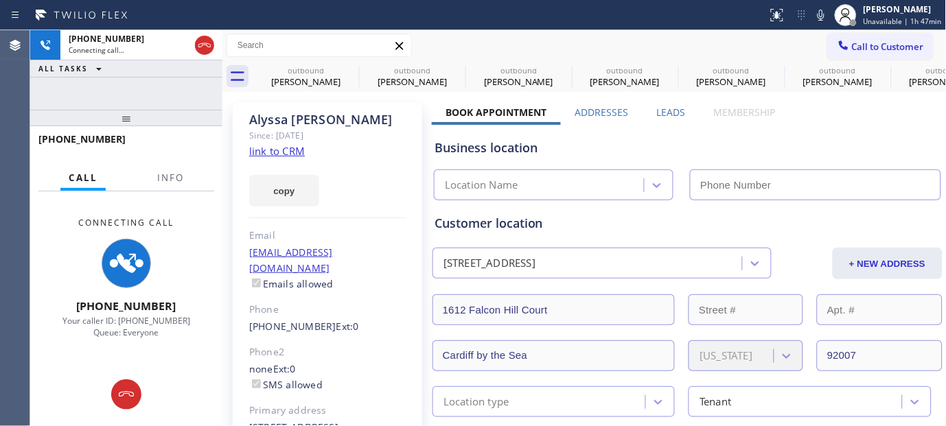
type input "[PHONE_NUMBER]"
drag, startPoint x: 330, startPoint y: 158, endPoint x: 487, endPoint y: 17, distance: 210.9
click at [333, 158] on div "Alyssa Hartwick Since: 20 may 2020 link to CRM copy Email alyssa_hartwick@iclou…" at bounding box center [327, 306] width 189 height 408
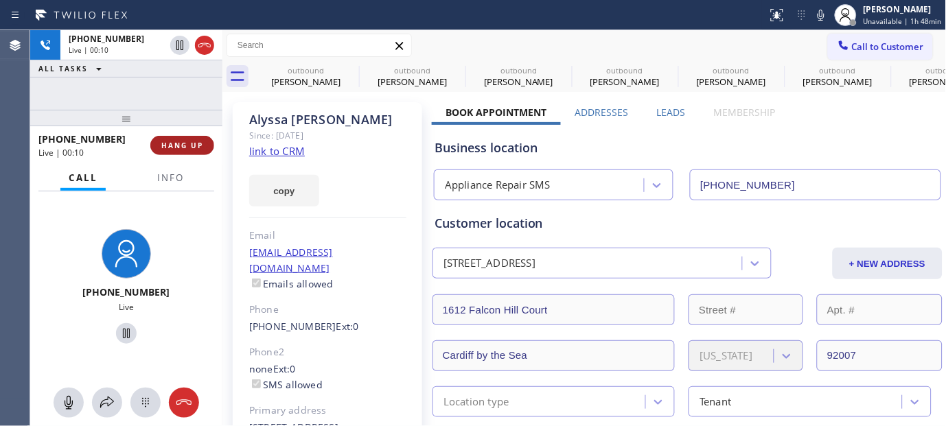
click at [160, 139] on button "HANG UP" at bounding box center [182, 145] width 64 height 19
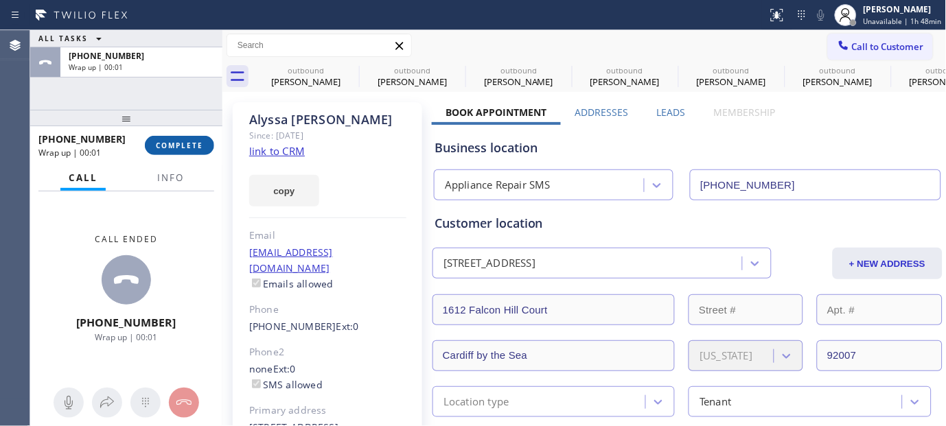
click at [174, 141] on span "COMPLETE" at bounding box center [179, 146] width 47 height 10
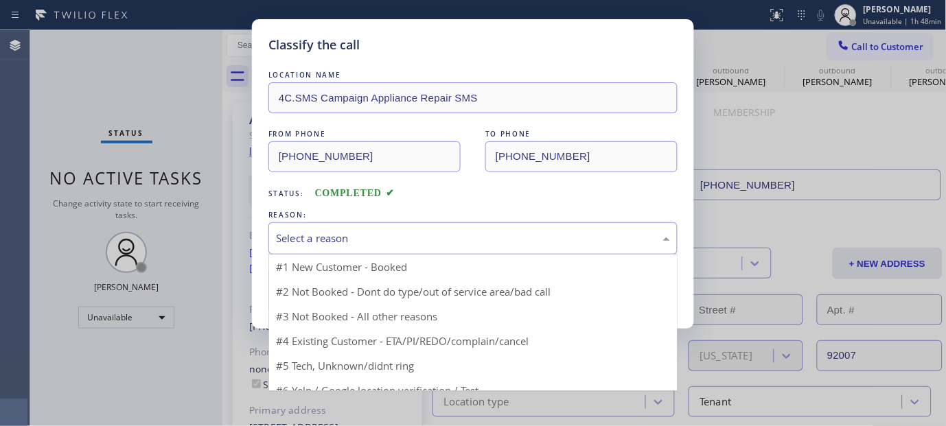
click at [327, 244] on div "Select a reason" at bounding box center [473, 239] width 394 height 16
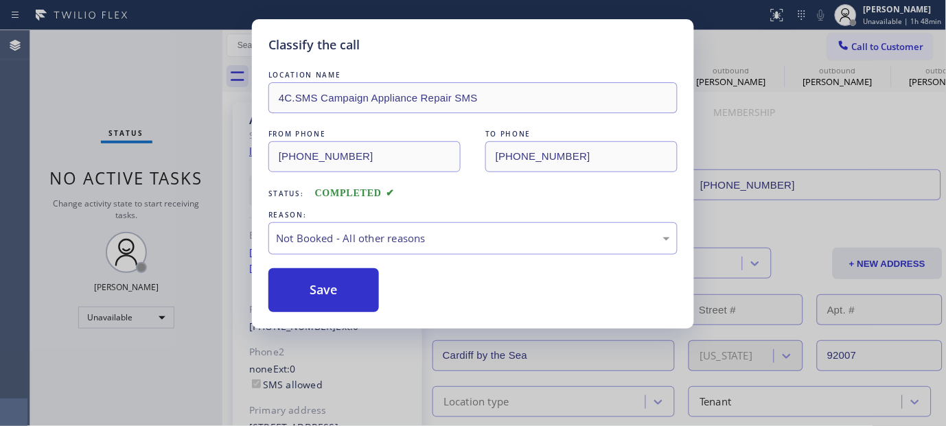
click at [314, 290] on button "Save" at bounding box center [323, 290] width 110 height 44
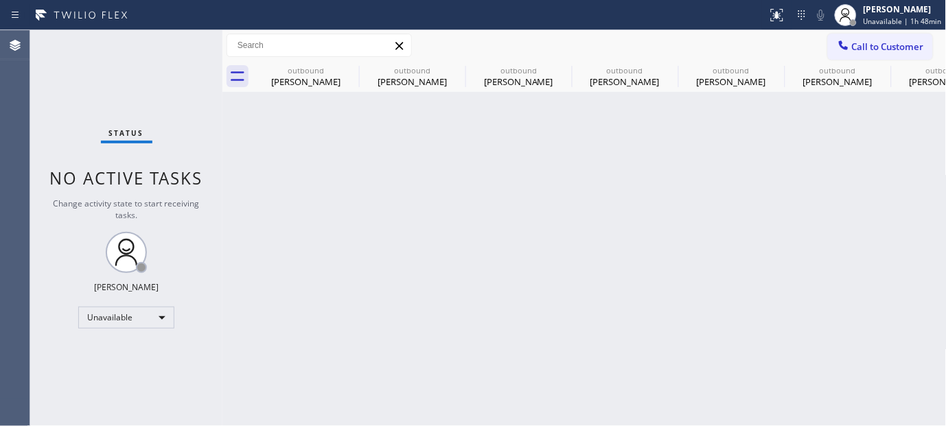
drag, startPoint x: 873, startPoint y: 84, endPoint x: 829, endPoint y: 74, distance: 45.6
click at [873, 83] on div "Barry Bacon" at bounding box center [838, 81] width 104 height 12
click at [869, 42] on span "Call to Customer" at bounding box center [888, 46] width 72 height 12
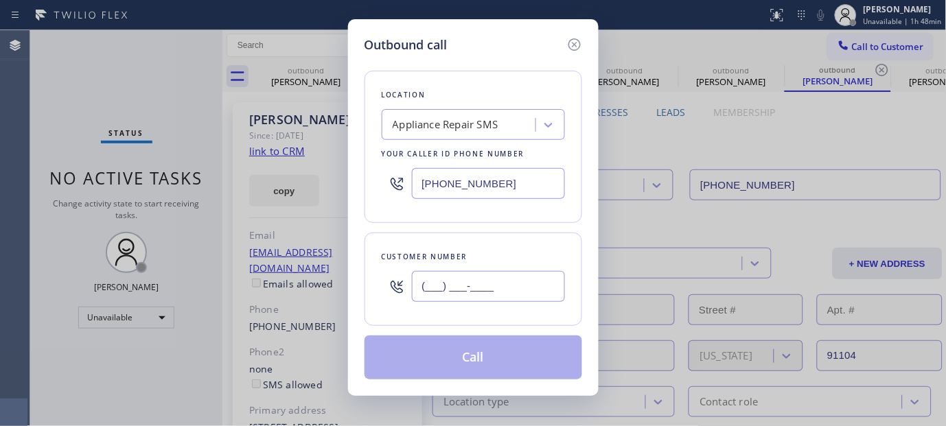
click at [491, 277] on input "(___) ___-____" at bounding box center [488, 286] width 153 height 31
paste input "786) 356-5020"
type input "[PHONE_NUMBER]"
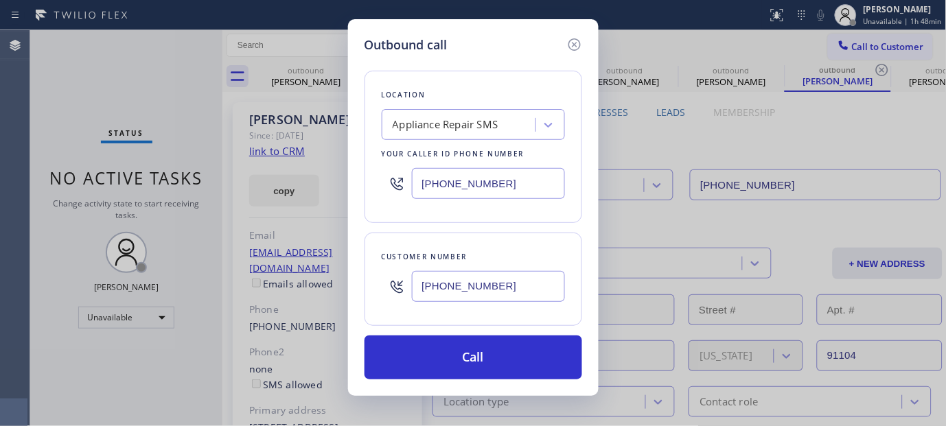
drag, startPoint x: 479, startPoint y: 187, endPoint x: 358, endPoint y: 193, distance: 120.9
click at [360, 193] on div "Outbound call Location Appliance Repair SMS Your caller id phone number (855) 5…" at bounding box center [473, 207] width 250 height 377
paste input "44) 735-4685"
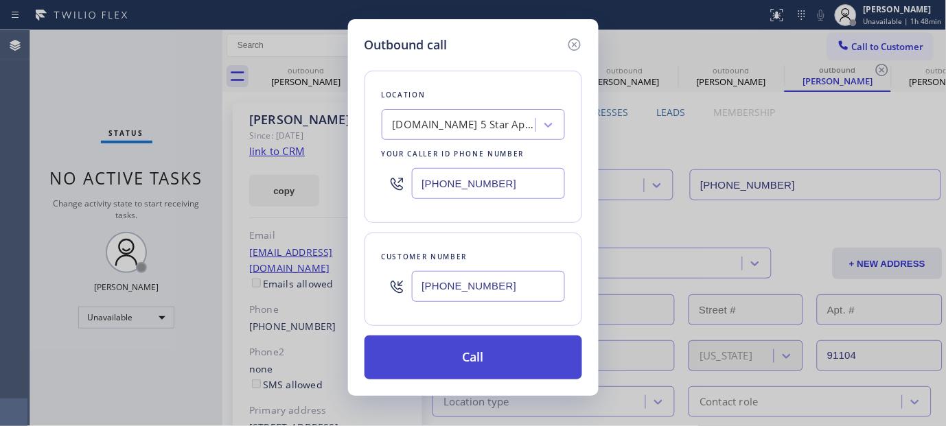
type input "[PHONE_NUMBER]"
click at [519, 351] on button "Call" at bounding box center [473, 358] width 218 height 44
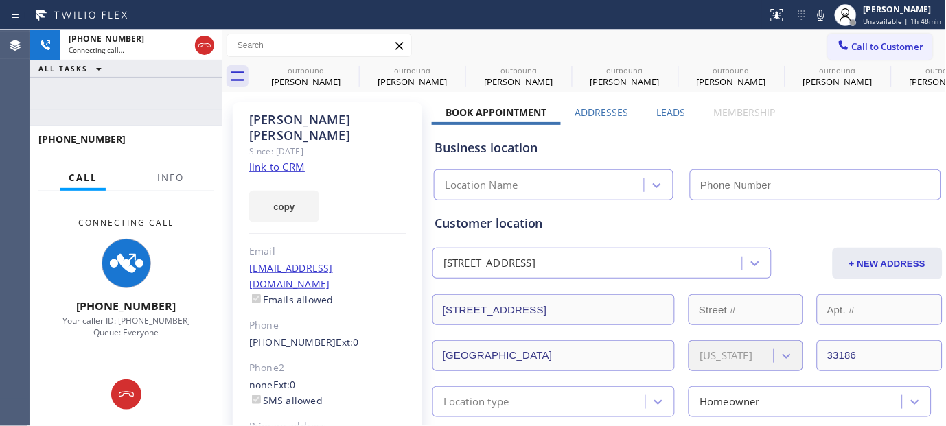
type input "[PHONE_NUMBER]"
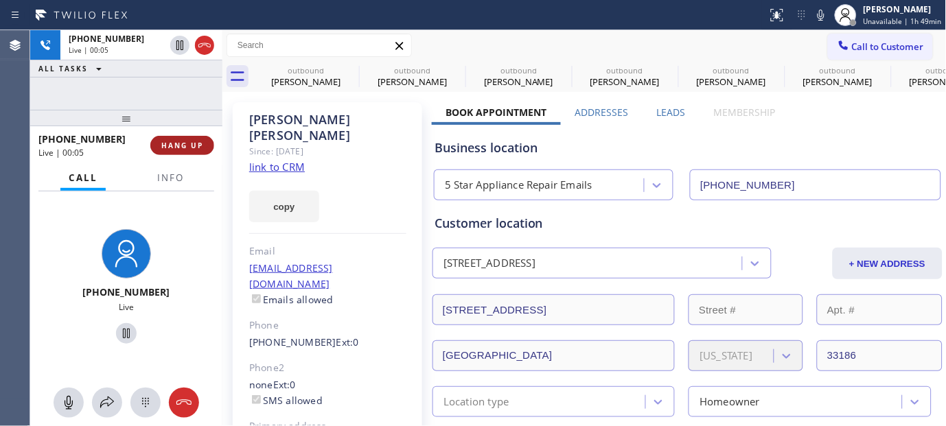
click at [198, 136] on button "HANG UP" at bounding box center [182, 145] width 64 height 19
drag, startPoint x: 198, startPoint y: 134, endPoint x: 223, endPoint y: 114, distance: 32.7
click at [199, 136] on button "HANG UP" at bounding box center [182, 145] width 64 height 19
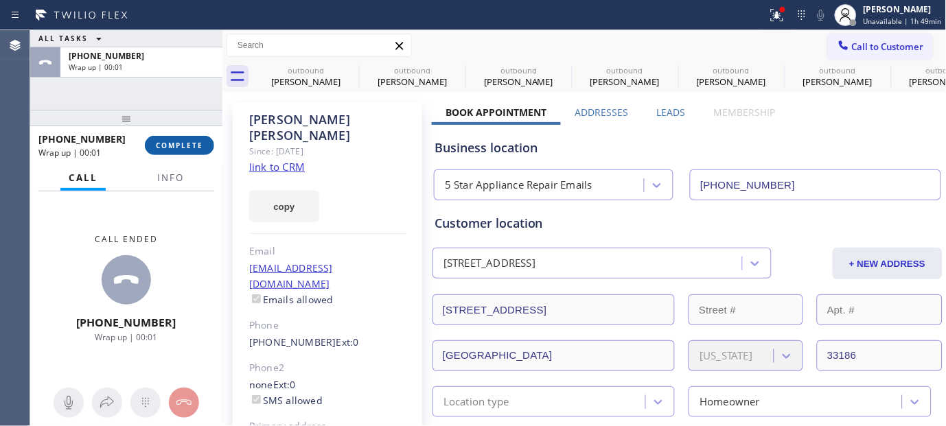
click at [159, 143] on span "COMPLETE" at bounding box center [179, 146] width 47 height 10
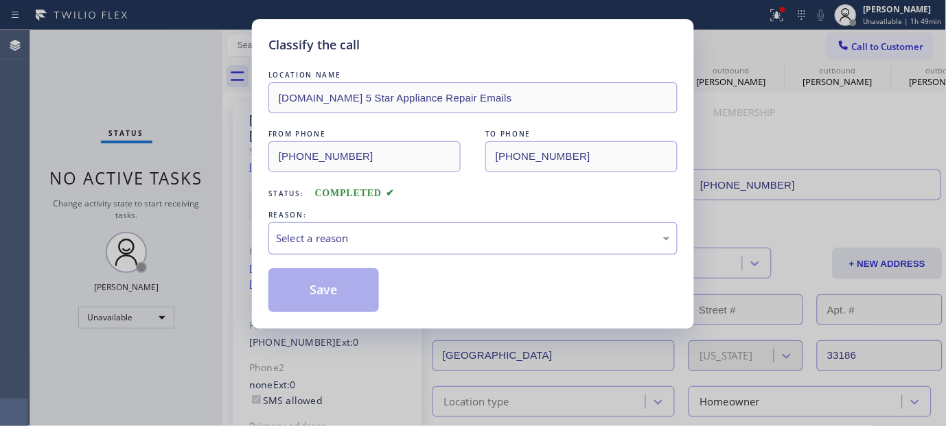
click at [377, 242] on div "Select a reason" at bounding box center [473, 239] width 394 height 16
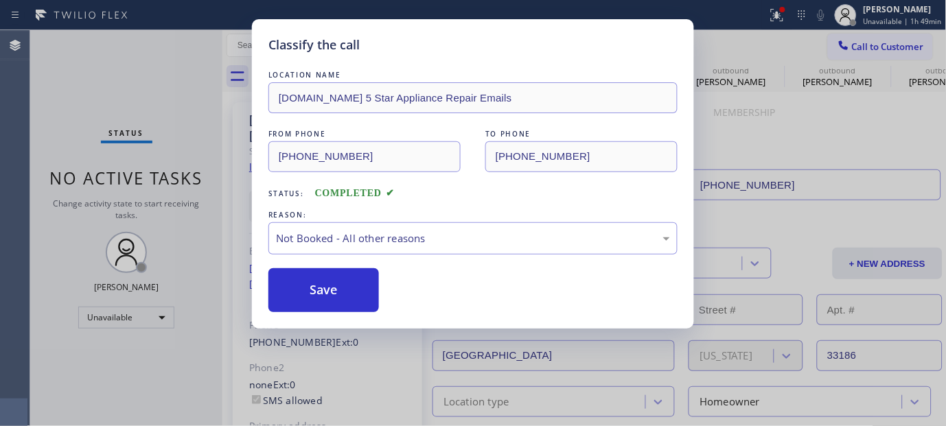
click at [318, 291] on button "Save" at bounding box center [323, 290] width 110 height 44
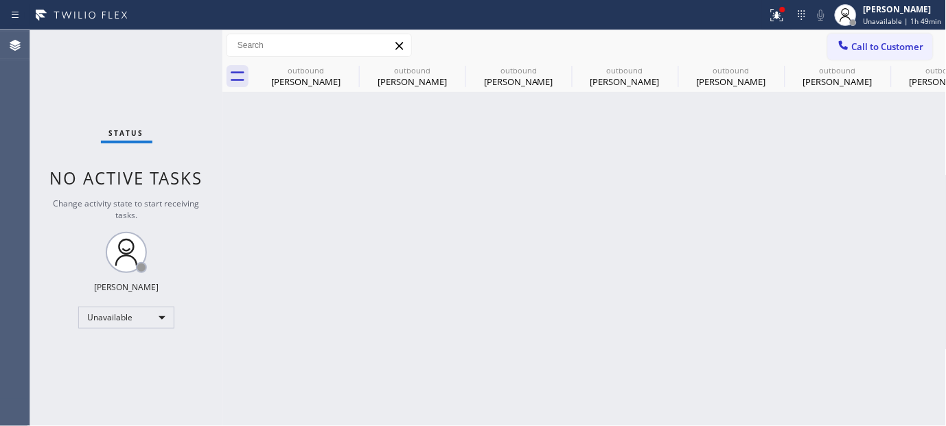
drag, startPoint x: 849, startPoint y: 36, endPoint x: 578, endPoint y: 250, distance: 344.4
click at [849, 38] on button "Call to Customer" at bounding box center [880, 47] width 105 height 26
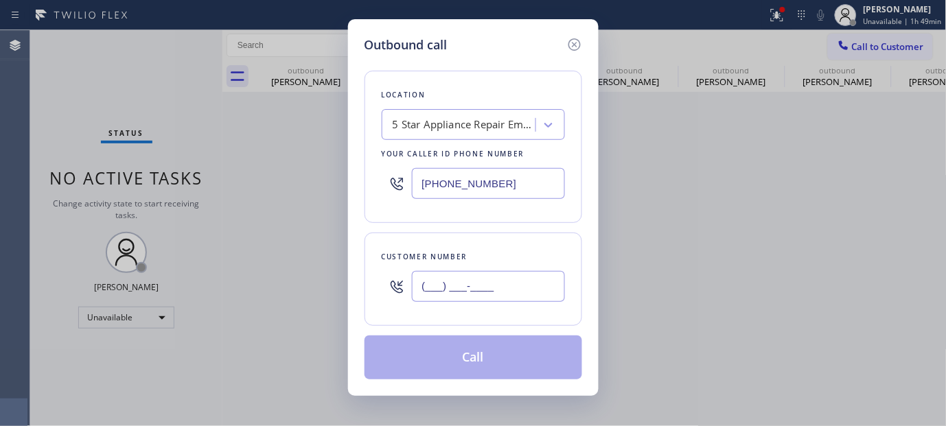
click at [505, 289] on input "(___) ___-____" at bounding box center [488, 286] width 153 height 31
paste input "425) 445-0397"
type input "[PHONE_NUMBER]"
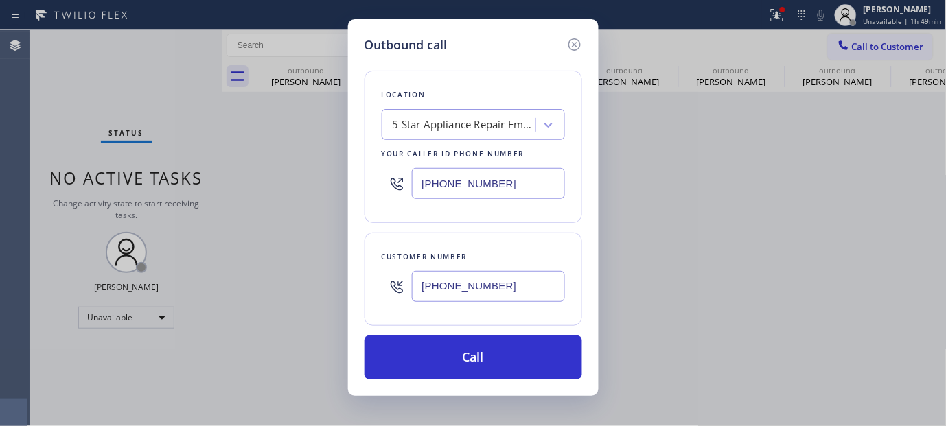
drag, startPoint x: 506, startPoint y: 187, endPoint x: 333, endPoint y: 181, distance: 173.7
click at [333, 181] on div "Outbound call Location 5 Star Appliance Repair Emails Your caller id phone numb…" at bounding box center [473, 213] width 946 height 426
paste input "206) 678-0342"
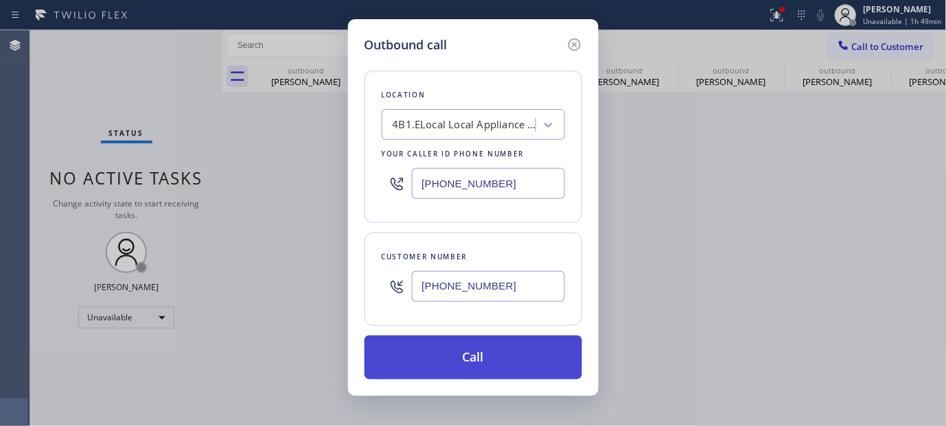
type input "[PHONE_NUMBER]"
click at [506, 348] on button "Call" at bounding box center [473, 358] width 218 height 44
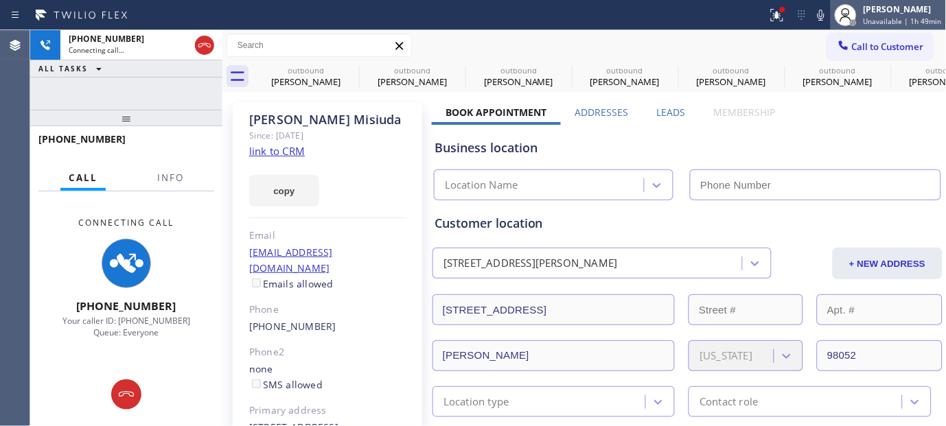
type input "[PHONE_NUMBER]"
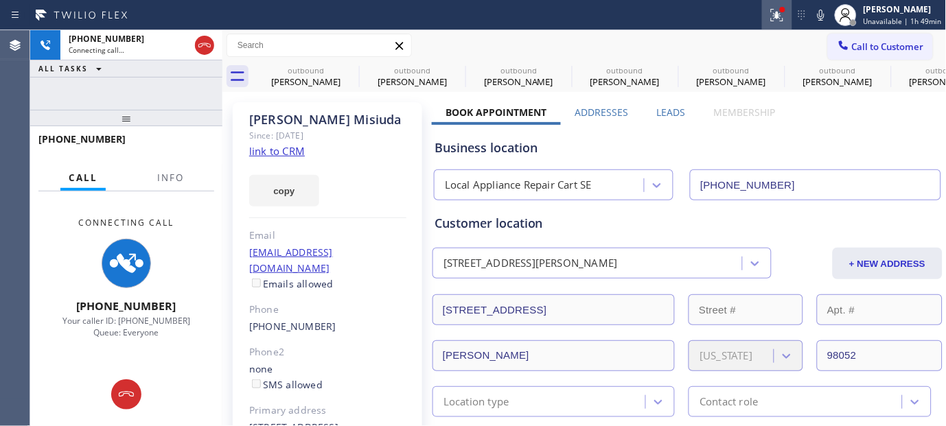
click at [769, 22] on div at bounding box center [777, 15] width 30 height 16
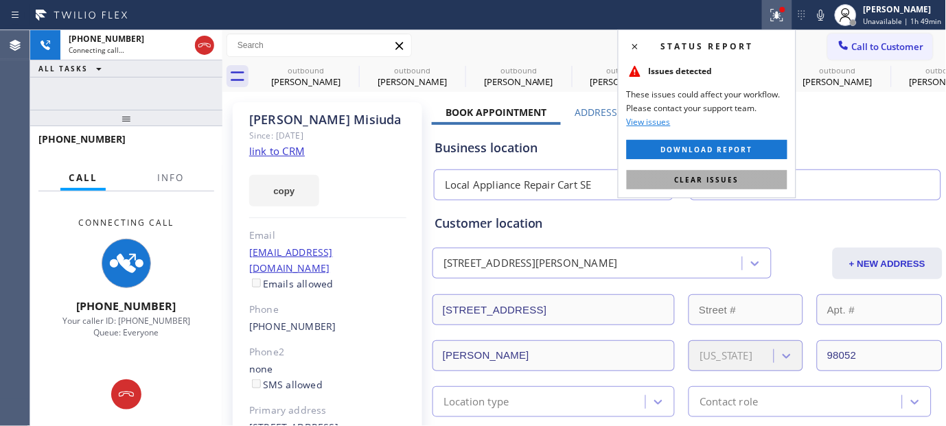
click at [715, 176] on span "Clear issues" at bounding box center [707, 180] width 64 height 10
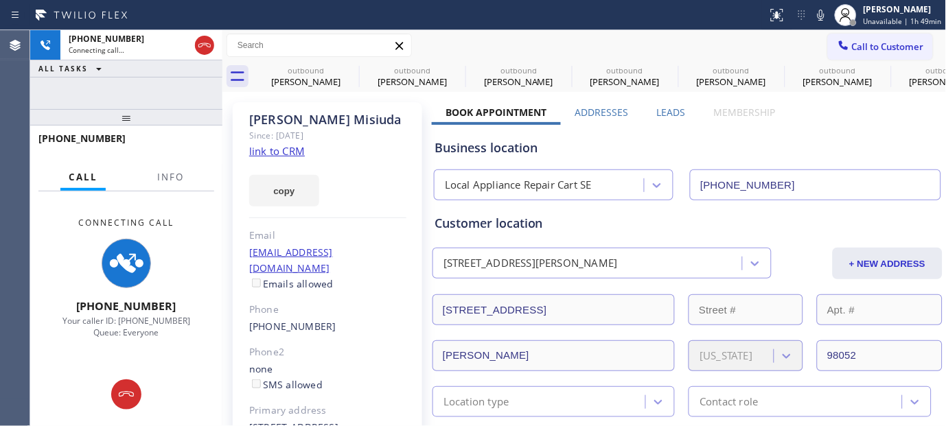
drag, startPoint x: 193, startPoint y: 72, endPoint x: 191, endPoint y: 60, distance: 12.7
click at [190, 60] on div "+14254450397 Connecting call… ALL TASKS ALL TASKS ACTIVE TASKS TASKS IN WRAP UP…" at bounding box center [126, 228] width 192 height 396
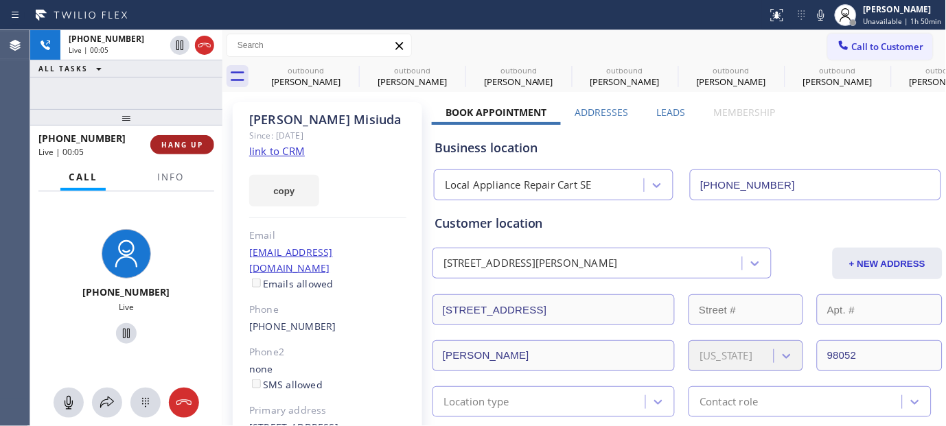
click at [179, 141] on span "HANG UP" at bounding box center [182, 145] width 42 height 10
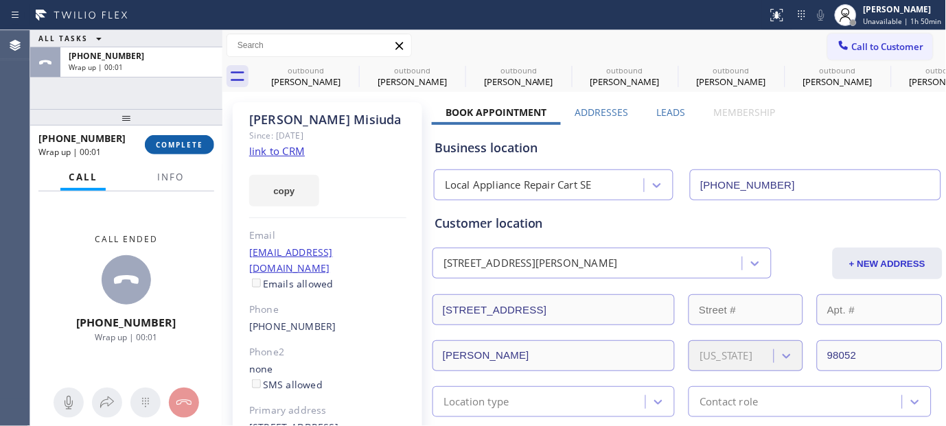
click at [195, 142] on span "COMPLETE" at bounding box center [179, 145] width 47 height 10
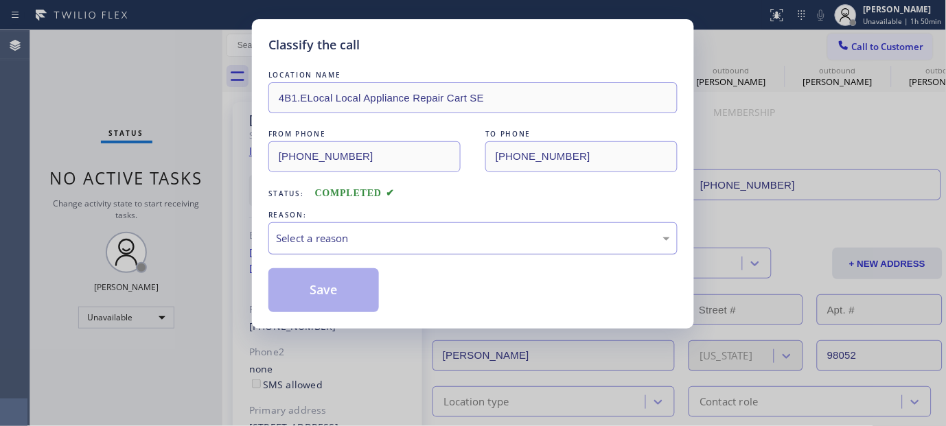
click at [391, 258] on div "LOCATION NAME 4B1.ELocal Local Appliance Repair Cart SE FROM PHONE (206) 678-03…" at bounding box center [472, 190] width 409 height 244
click at [390, 244] on div "Select a reason" at bounding box center [473, 239] width 394 height 16
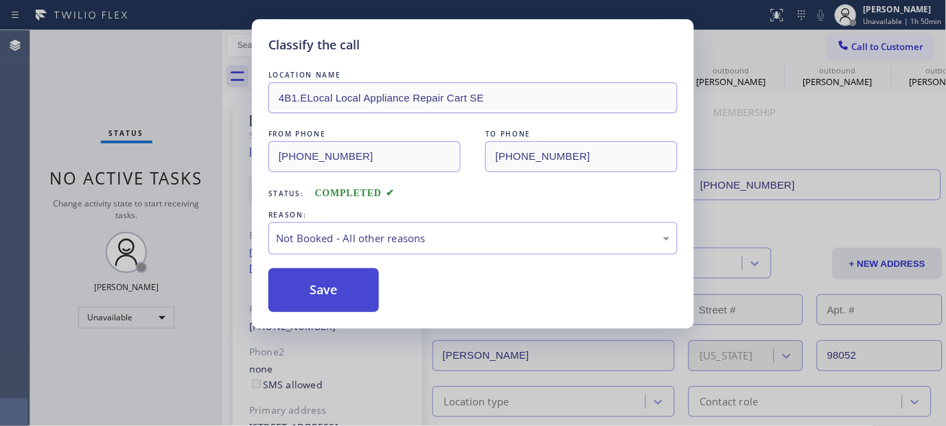
drag, startPoint x: 343, startPoint y: 294, endPoint x: 314, endPoint y: 280, distance: 31.9
click at [312, 280] on button "Save" at bounding box center [323, 290] width 110 height 44
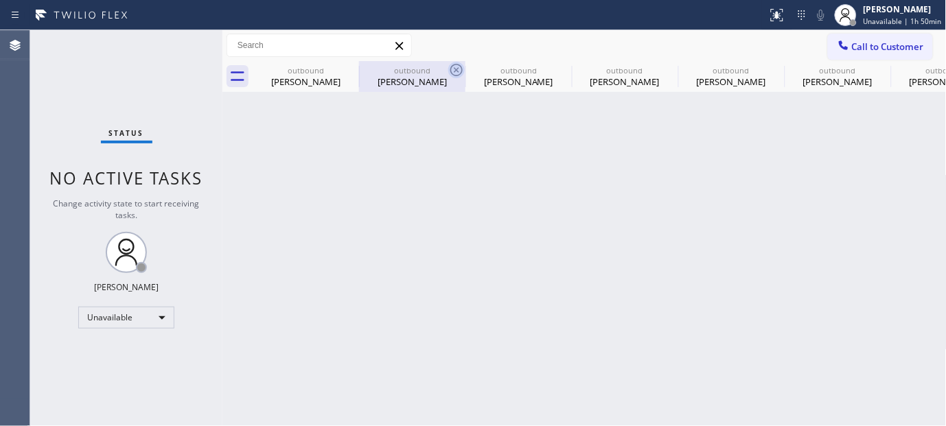
click at [0, 0] on icon at bounding box center [0, 0] width 0 height 0
type input "(818) 699-0485"
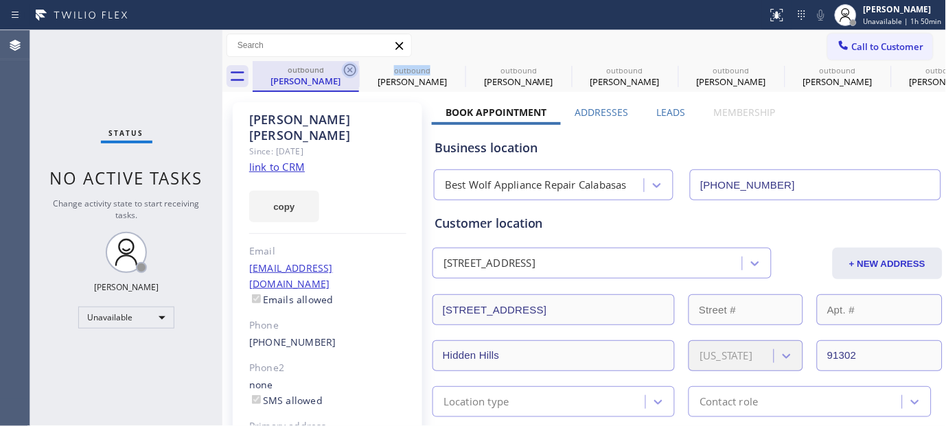
click at [347, 66] on icon at bounding box center [350, 70] width 16 height 16
type input "[PHONE_NUMBER]"
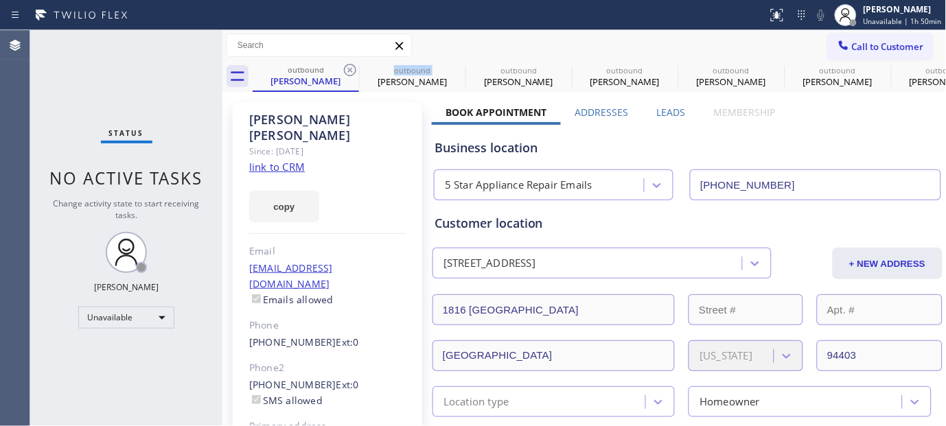
click at [347, 66] on icon at bounding box center [350, 70] width 16 height 16
type input "[PHONE_NUMBER]"
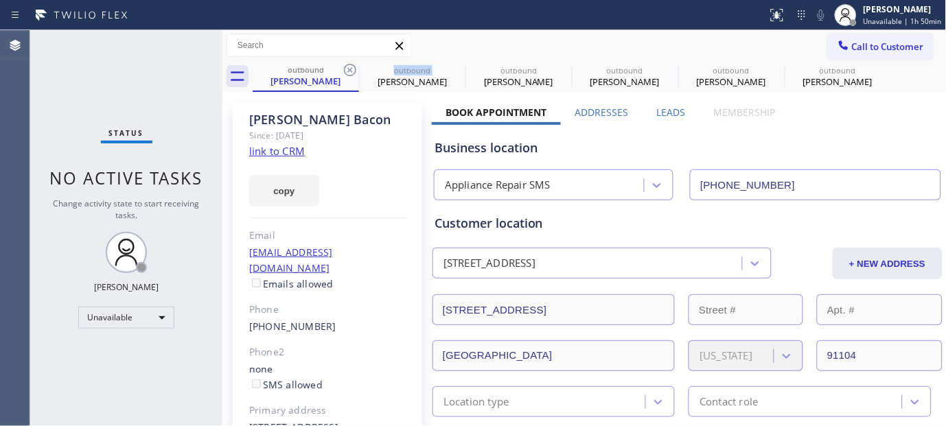
click at [347, 66] on icon at bounding box center [350, 70] width 16 height 16
type input "[PHONE_NUMBER]"
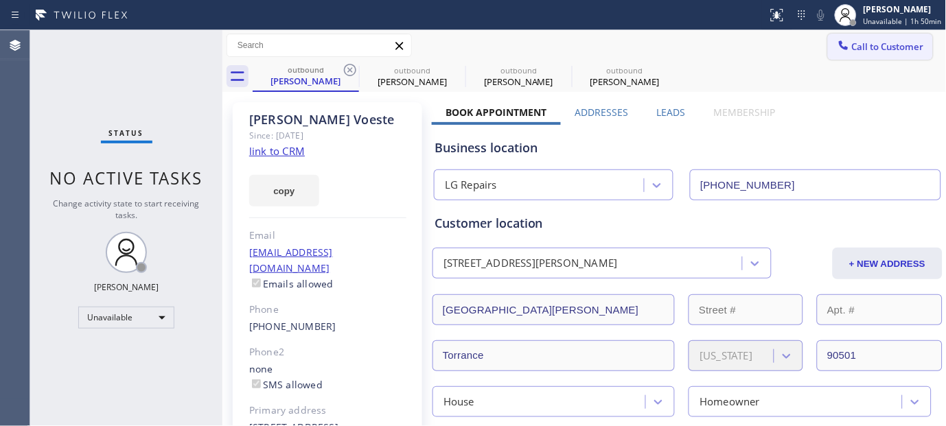
click at [866, 58] on button "Call to Customer" at bounding box center [880, 47] width 105 height 26
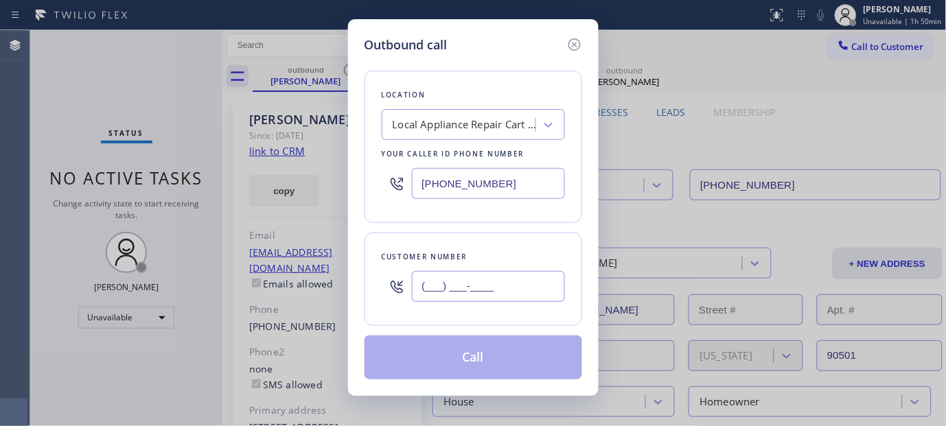
click at [434, 300] on input "(___) ___-____" at bounding box center [488, 286] width 153 height 31
paste input "949) 244-5519"
type input "[PHONE_NUMBER]"
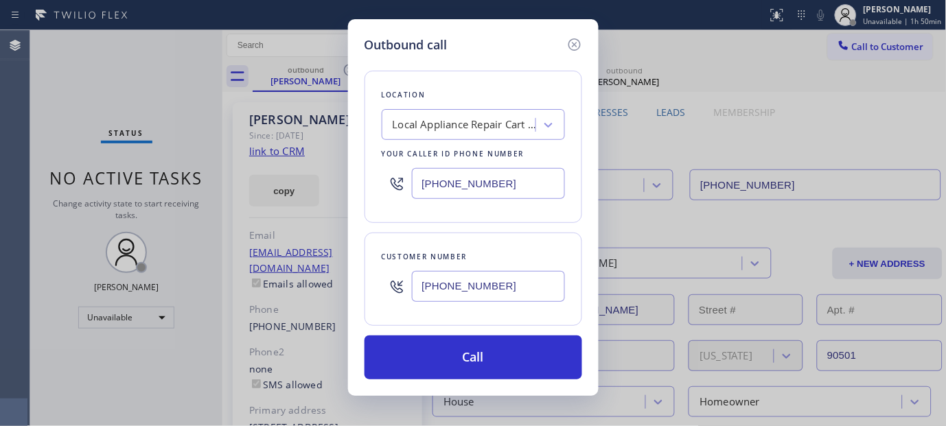
drag, startPoint x: 516, startPoint y: 181, endPoint x: 347, endPoint y: 204, distance: 170.3
click at [348, 204] on div "Outbound call Location Local Appliance Repair Cart SE Your caller id phone numb…" at bounding box center [473, 207] width 250 height 377
paste input "844) 735-4685"
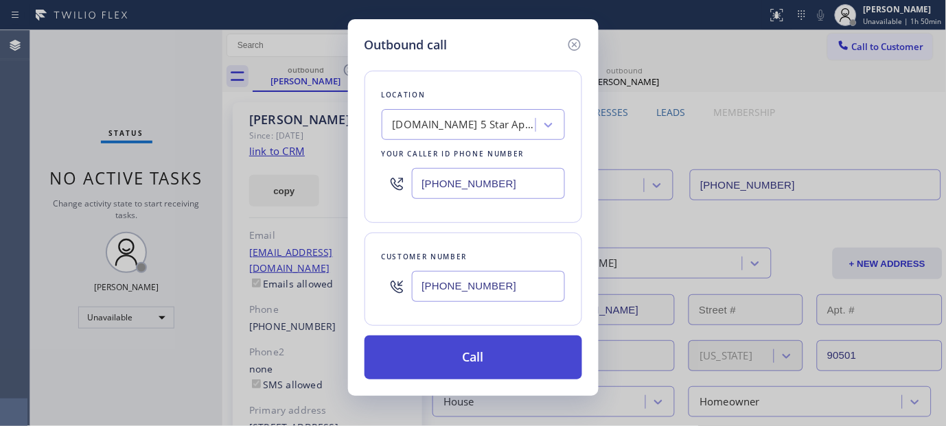
type input "[PHONE_NUMBER]"
click at [511, 362] on button "Call" at bounding box center [473, 358] width 218 height 44
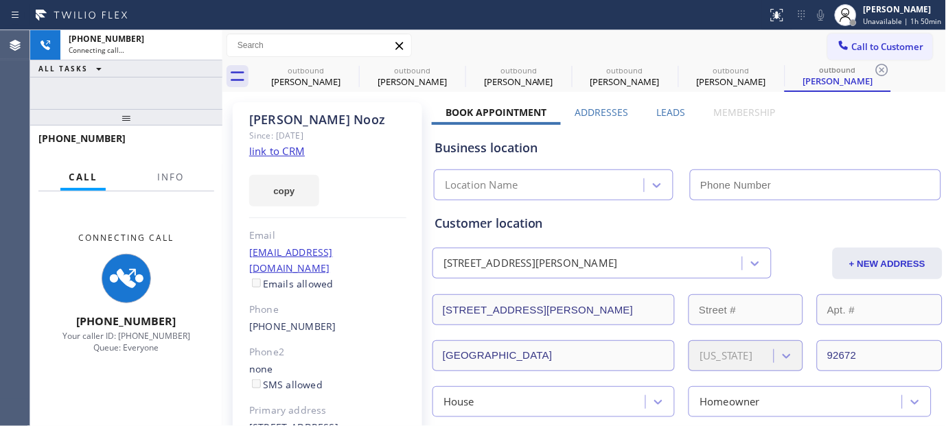
type input "[PHONE_NUMBER]"
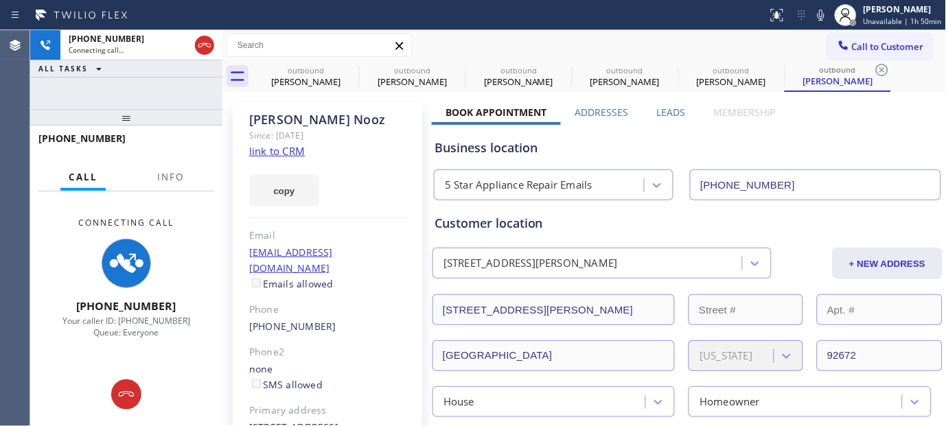
drag, startPoint x: 177, startPoint y: 121, endPoint x: 483, endPoint y: 16, distance: 323.8
click at [193, 43] on div "+19492445519 Connecting call… ALL TASKS ALL TASKS ACTIVE TASKS TASKS IN WRAP UP…" at bounding box center [126, 228] width 192 height 396
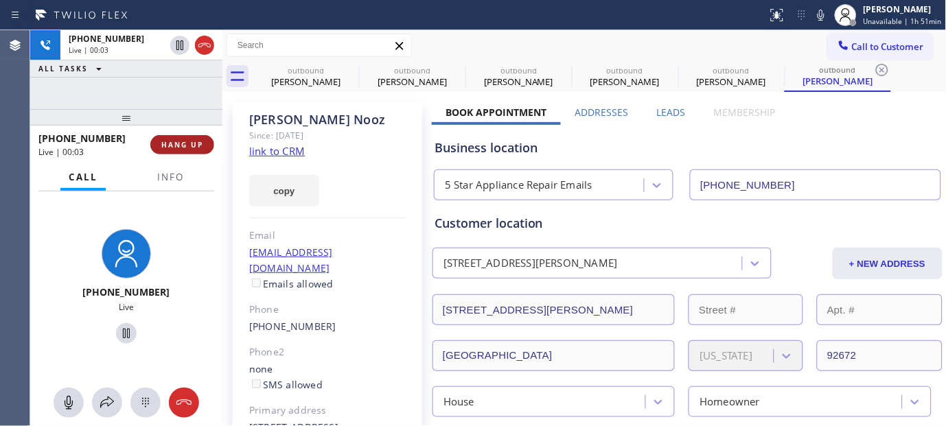
click at [197, 140] on span "HANG UP" at bounding box center [182, 145] width 42 height 10
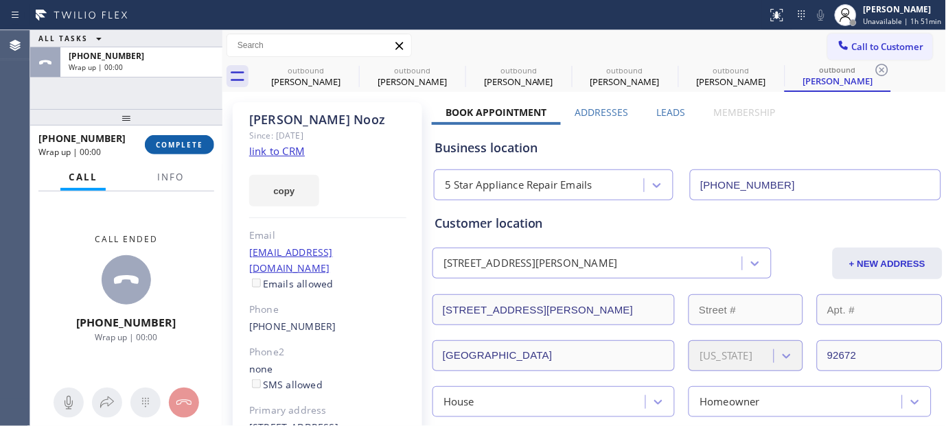
click at [197, 140] on span "COMPLETE" at bounding box center [179, 145] width 47 height 10
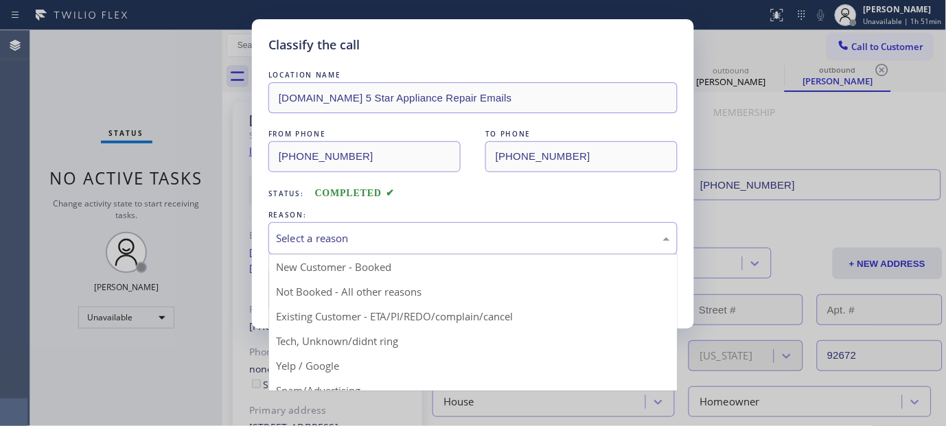
click at [358, 235] on div "Select a reason" at bounding box center [473, 239] width 394 height 16
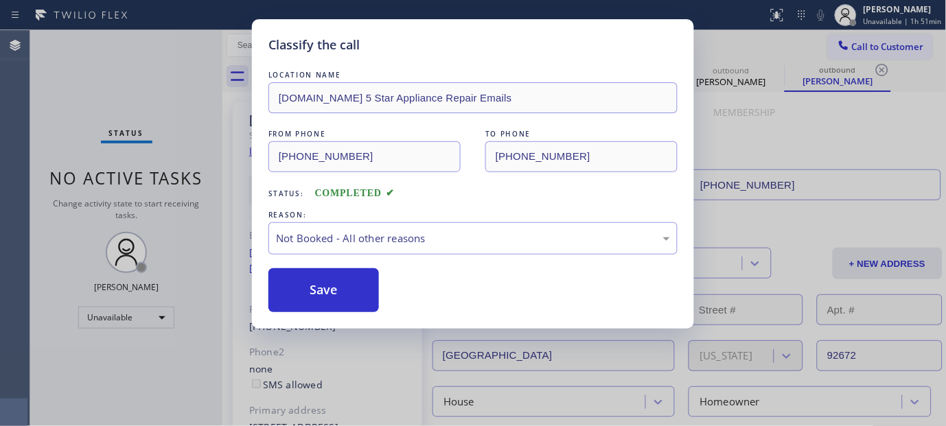
click at [320, 295] on button "Save" at bounding box center [323, 290] width 110 height 44
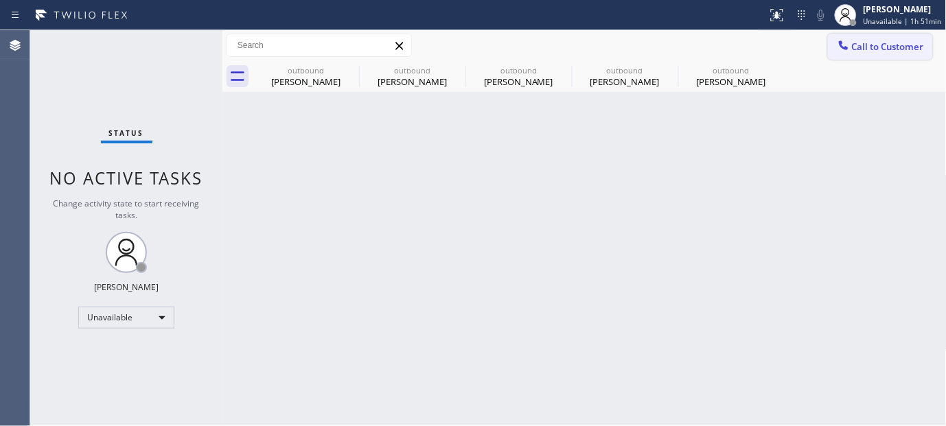
click at [872, 49] on span "Call to Customer" at bounding box center [888, 46] width 72 height 12
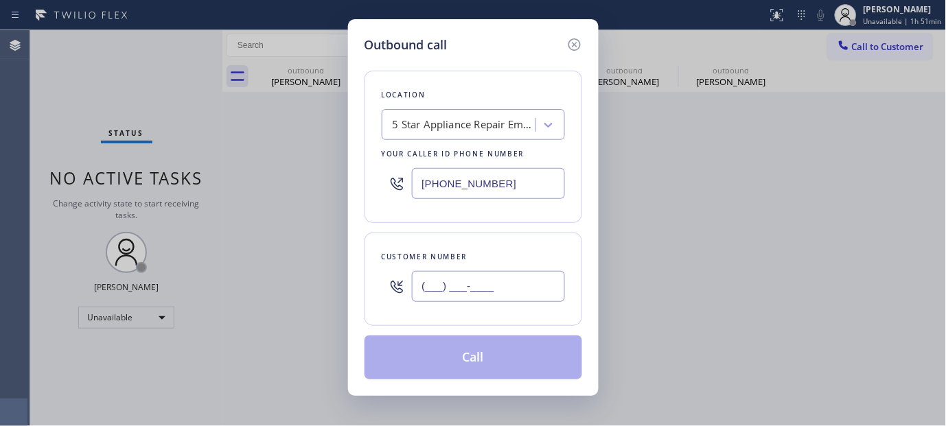
click at [446, 299] on input "(___) ___-____" at bounding box center [488, 286] width 153 height 31
paste input "408) 499-7620"
type input "[PHONE_NUMBER]"
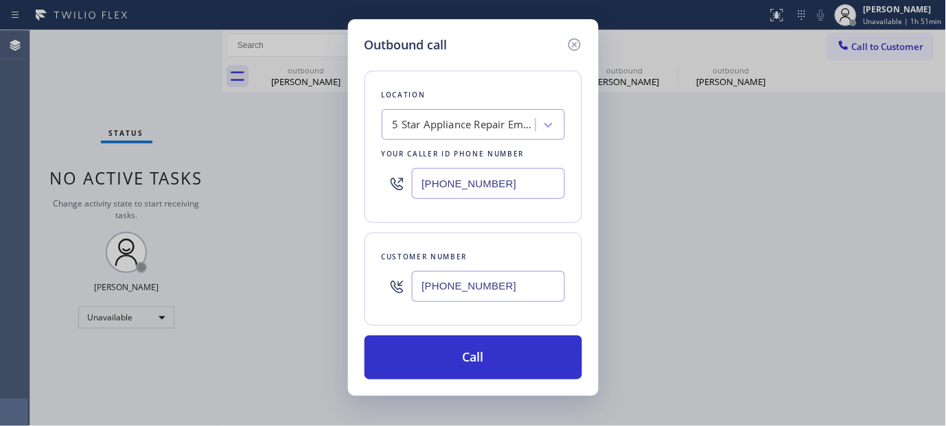
drag, startPoint x: 498, startPoint y: 183, endPoint x: 400, endPoint y: 211, distance: 101.9
click at [371, 197] on div "Location 5 Star Appliance Repair Emails Your caller id phone number (844) 735-4…" at bounding box center [473, 147] width 218 height 152
paste input "408) 539-2904"
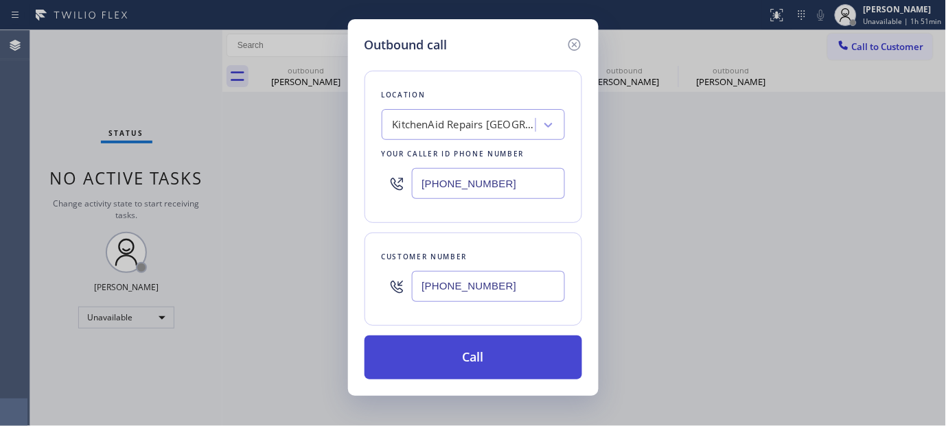
type input "[PHONE_NUMBER]"
click at [532, 351] on button "Call" at bounding box center [473, 358] width 218 height 44
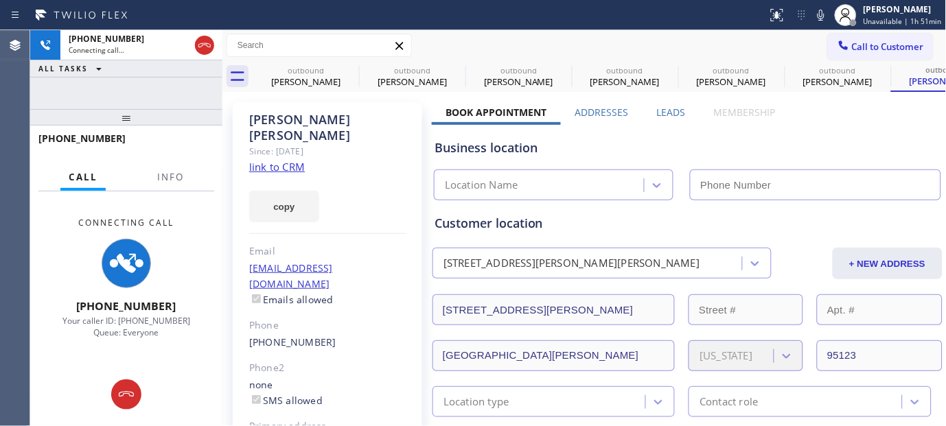
type input "[PHONE_NUMBER]"
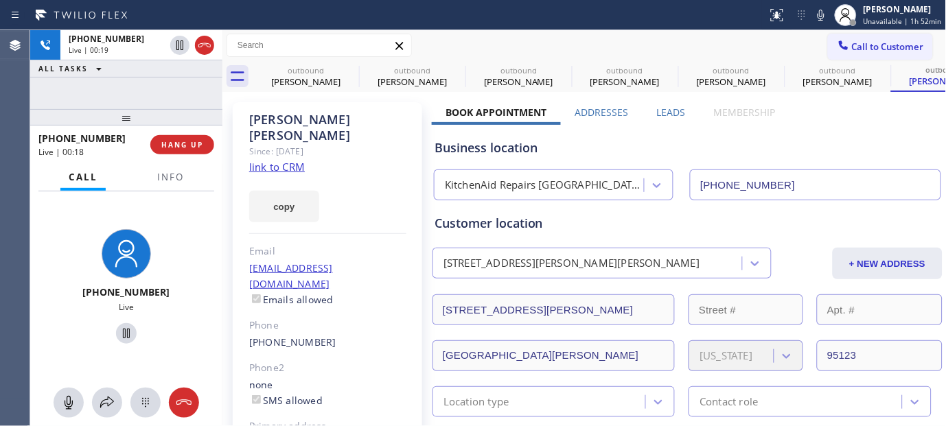
drag, startPoint x: 196, startPoint y: 112, endPoint x: 213, endPoint y: 29, distance: 84.8
click at [184, 93] on div "+14084997620 Live | 00:19 ALL TASKS ALL TASKS ACTIVE TASKS TASKS IN WRAP UP +14…" at bounding box center [126, 228] width 192 height 396
drag, startPoint x: 159, startPoint y: 108, endPoint x: 200, endPoint y: 45, distance: 76.3
click at [160, 87] on div "+14084997620 Live | 00:39 ALL TASKS ALL TASKS ACTIVE TASKS TASKS IN WRAP UP +14…" at bounding box center [126, 228] width 192 height 396
click at [174, 82] on div "+14084997620 Live | 00:58 ALL TASKS ALL TASKS ACTIVE TASKS TASKS IN WRAP UP +14…" at bounding box center [126, 228] width 192 height 396
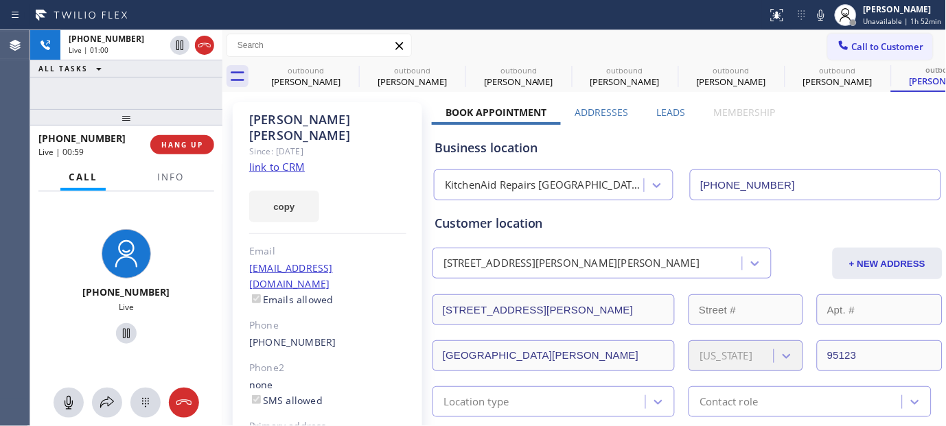
drag, startPoint x: 189, startPoint y: 107, endPoint x: 270, endPoint y: 28, distance: 113.1
click at [200, 52] on div "+14084997620 Live | 01:00 ALL TASKS ALL TASKS ACTIVE TASKS TASKS IN WRAP UP +14…" at bounding box center [126, 228] width 192 height 396
drag, startPoint x: 163, startPoint y: 117, endPoint x: 193, endPoint y: 49, distance: 74.6
click at [162, 97] on div "+14084997620 Live | 01:01 ALL TASKS ALL TASKS ACTIVE TASKS TASKS IN WRAP UP +14…" at bounding box center [126, 228] width 192 height 396
click at [198, 112] on div at bounding box center [126, 117] width 192 height 16
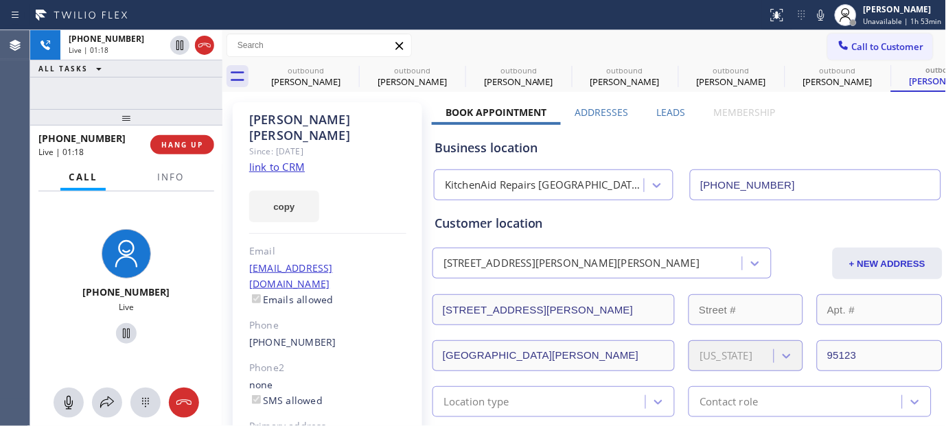
drag, startPoint x: 149, startPoint y: 118, endPoint x: 153, endPoint y: 71, distance: 46.8
click at [149, 109] on div at bounding box center [126, 117] width 192 height 16
drag, startPoint x: 193, startPoint y: 119, endPoint x: 230, endPoint y: 48, distance: 80.1
click at [194, 67] on div "+14084997620 Live | 01:23 ALL TASKS ALL TASKS ACTIVE TASKS TASKS IN WRAP UP +14…" at bounding box center [126, 228] width 192 height 396
click at [193, 139] on button "HANG UP" at bounding box center [182, 144] width 64 height 19
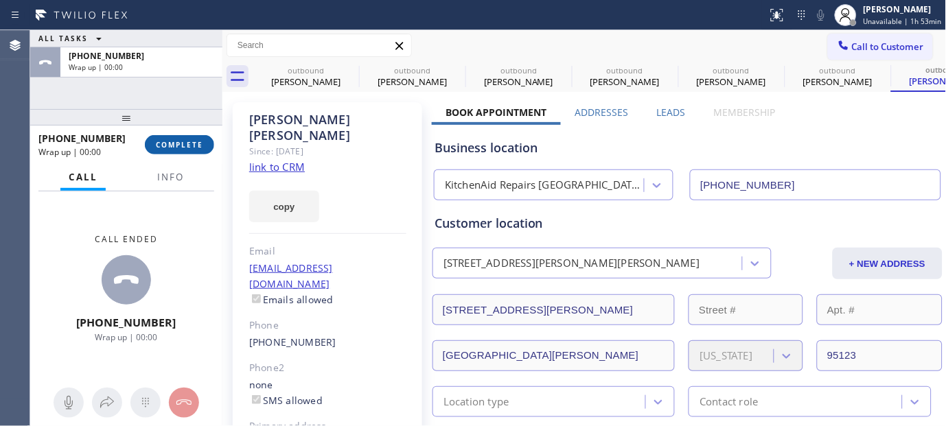
click at [193, 139] on button "COMPLETE" at bounding box center [179, 144] width 69 height 19
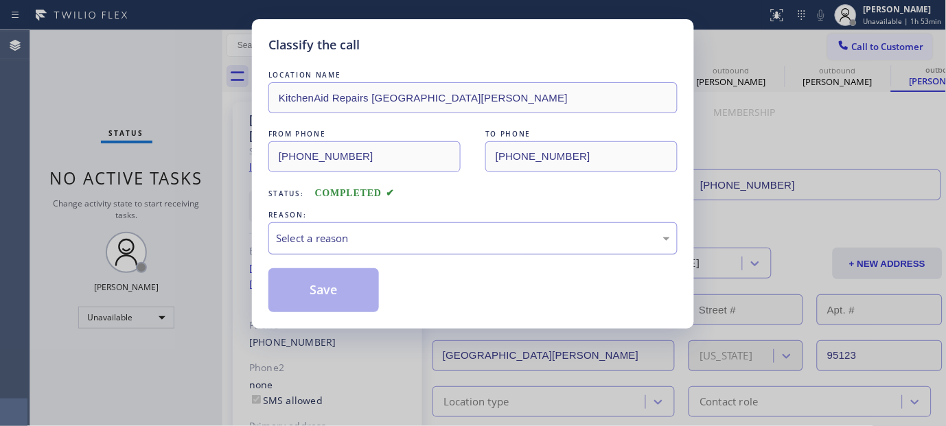
click at [346, 248] on div "Select a reason" at bounding box center [472, 238] width 409 height 32
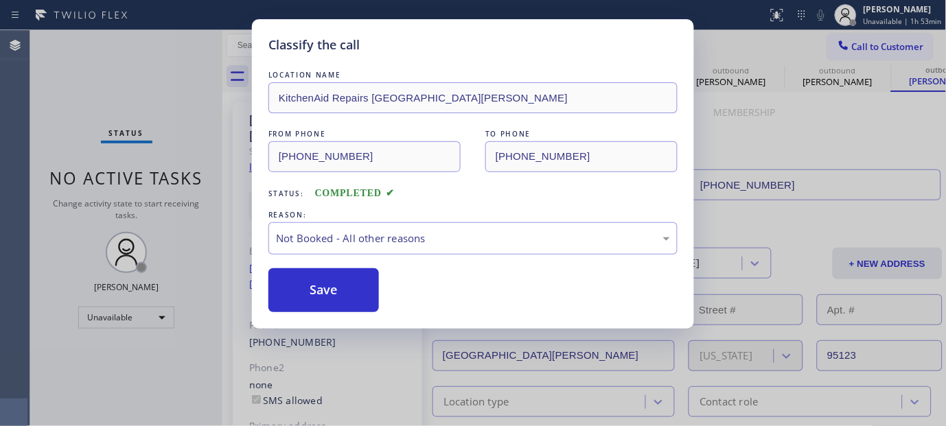
click at [318, 283] on button "Save" at bounding box center [323, 290] width 110 height 44
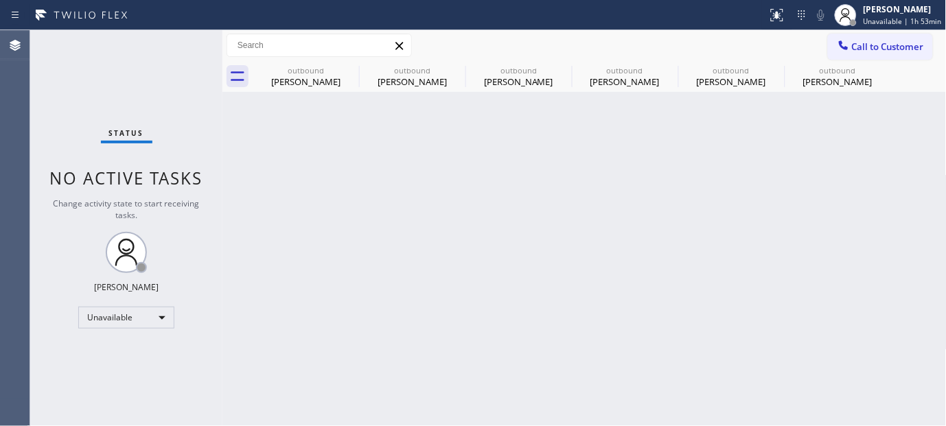
drag, startPoint x: 815, startPoint y: 71, endPoint x: 722, endPoint y: 114, distance: 102.8
click at [817, 71] on div "outbound" at bounding box center [838, 70] width 104 height 10
click at [847, 56] on button "Call to Customer" at bounding box center [880, 47] width 105 height 26
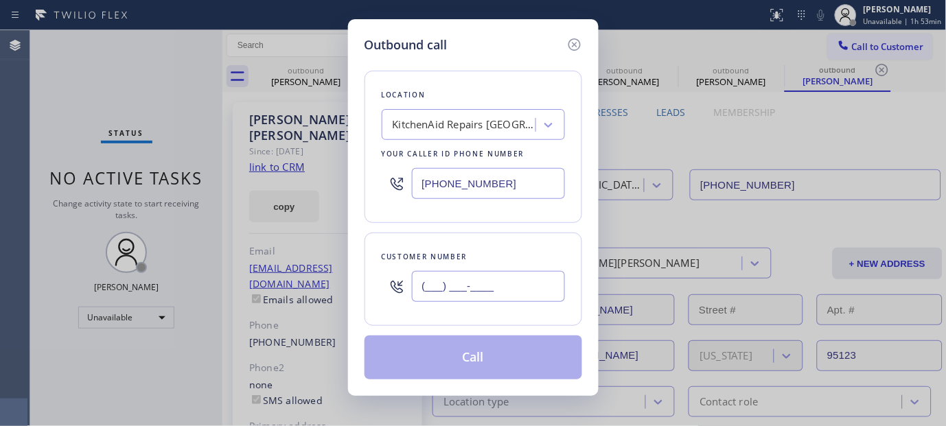
click at [461, 279] on input "(___) ___-____" at bounding box center [488, 286] width 153 height 31
paste input "415) 235-0215"
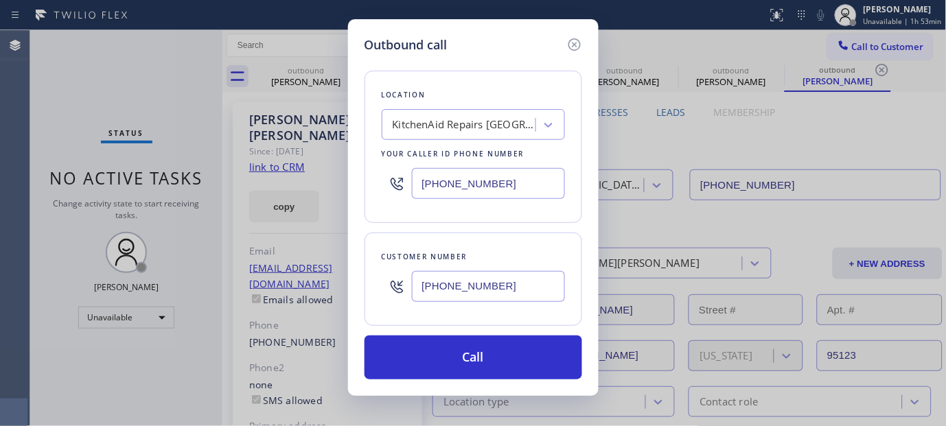
type input "[PHONE_NUMBER]"
drag, startPoint x: 513, startPoint y: 180, endPoint x: 330, endPoint y: 182, distance: 182.5
click at [327, 181] on div "Outbound call Location KitchenAid Repairs San Jose Your caller id phone number …" at bounding box center [473, 213] width 946 height 426
paste input "844) 735-4685"
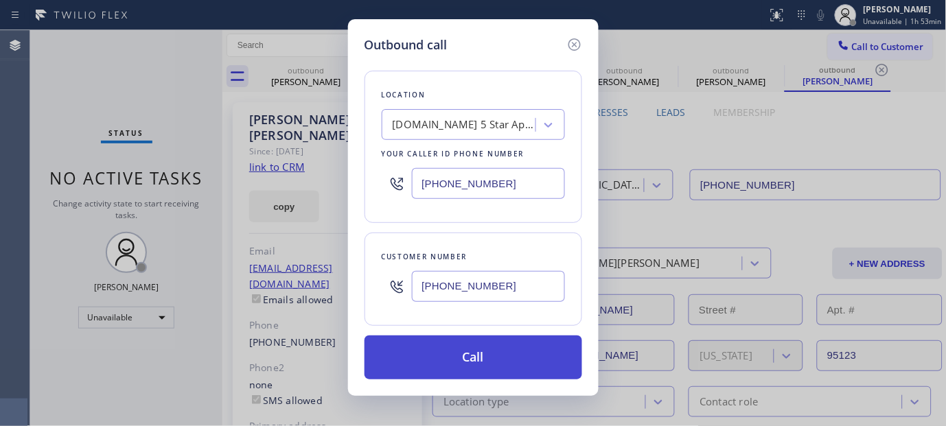
type input "[PHONE_NUMBER]"
click at [543, 360] on button "Call" at bounding box center [473, 358] width 218 height 44
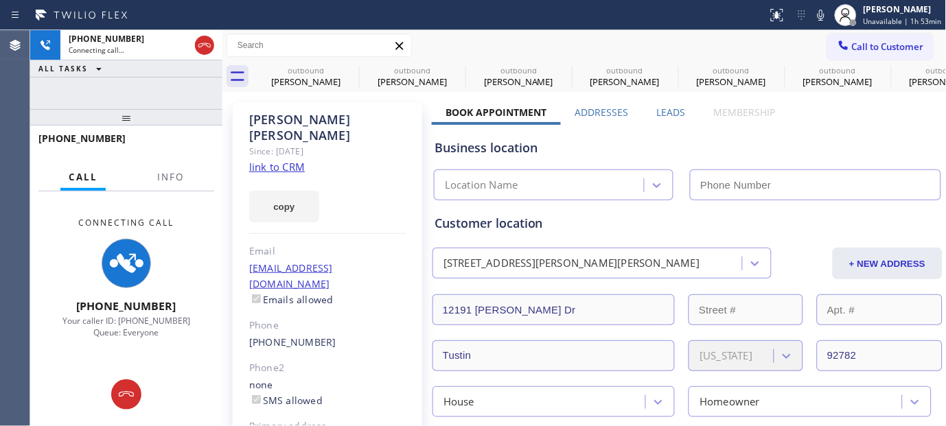
type input "[PHONE_NUMBER]"
drag, startPoint x: 161, startPoint y: 115, endPoint x: 329, endPoint y: 139, distance: 170.5
click at [159, 80] on div "+14152350215 Connecting call… ALL TASKS ALL TASKS ACTIVE TASKS TASKS IN WRAP UP…" at bounding box center [126, 228] width 192 height 396
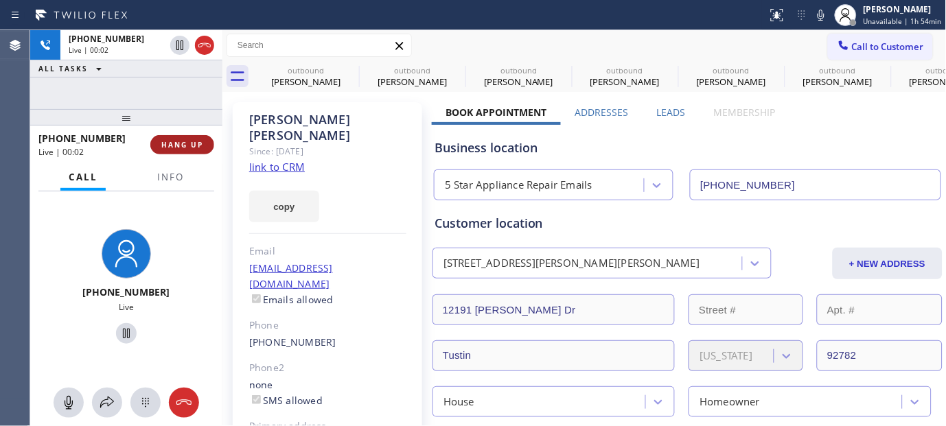
click at [190, 140] on span "HANG UP" at bounding box center [182, 145] width 42 height 10
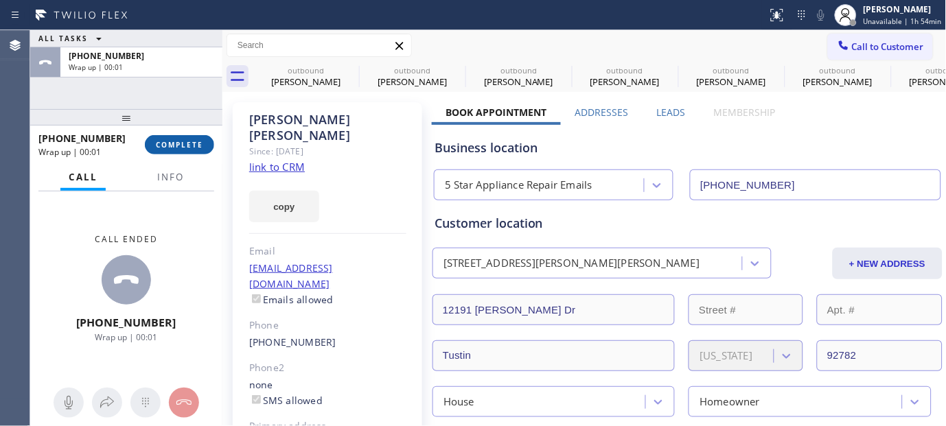
click at [189, 140] on span "COMPLETE" at bounding box center [179, 145] width 47 height 10
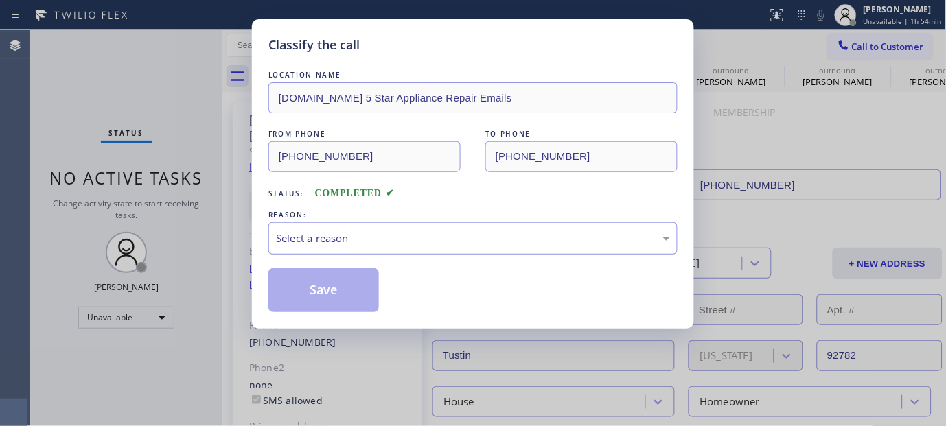
drag, startPoint x: 353, startPoint y: 207, endPoint x: 357, endPoint y: 244, distance: 37.2
click at [355, 207] on div "LOCATION NAME 4C.Email 5 Star Appliance Repair Emails FROM PHONE (844) 735-4685…" at bounding box center [472, 190] width 409 height 244
click at [357, 244] on div "Select a reason" at bounding box center [473, 239] width 394 height 16
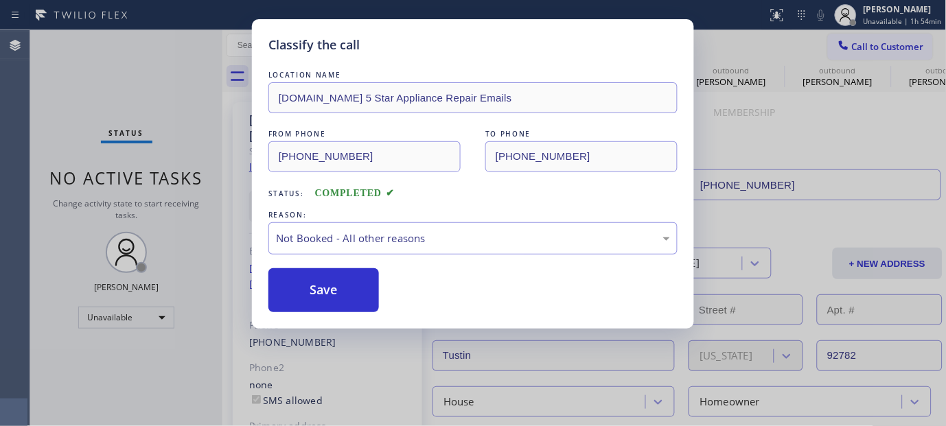
click at [329, 283] on button "Save" at bounding box center [323, 290] width 110 height 44
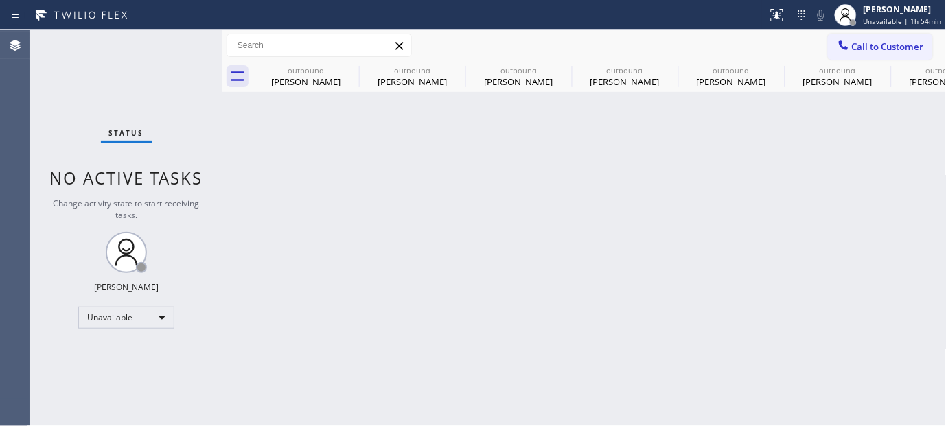
click at [872, 45] on span "Call to Customer" at bounding box center [888, 46] width 72 height 12
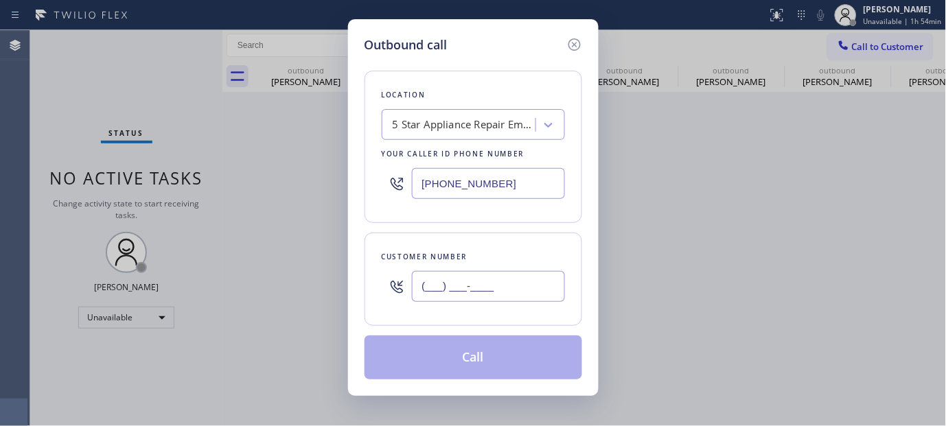
click at [446, 298] on input "(___) ___-____" at bounding box center [488, 286] width 153 height 31
paste input "310) 720-8743"
type input "[PHONE_NUMBER]"
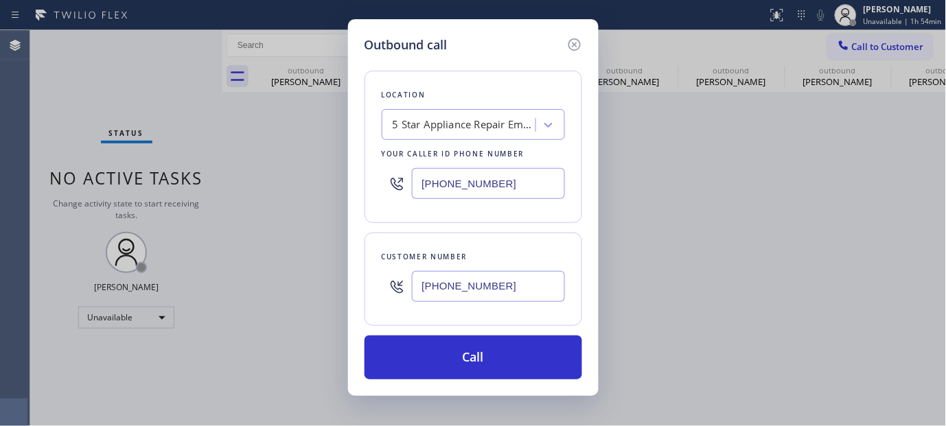
drag, startPoint x: 502, startPoint y: 170, endPoint x: 403, endPoint y: 197, distance: 103.0
click at [403, 197] on div "[PHONE_NUMBER]" at bounding box center [473, 183] width 183 height 45
paste input "55) 731-4952"
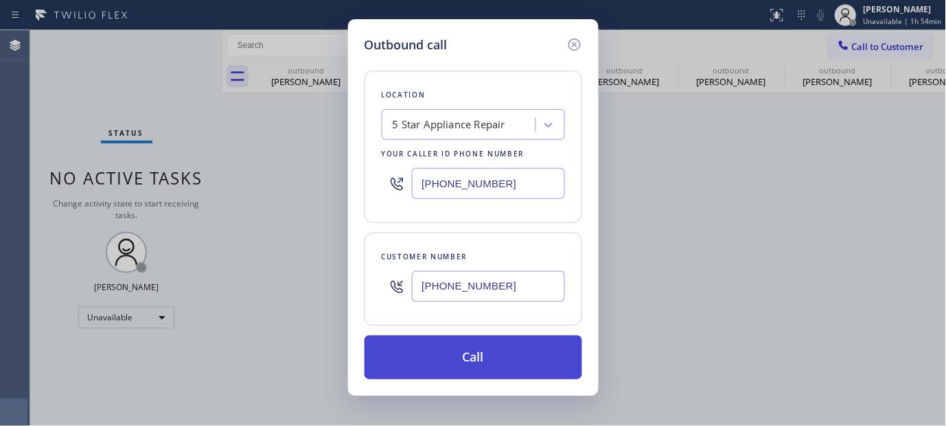
type input "[PHONE_NUMBER]"
click at [521, 354] on button "Call" at bounding box center [473, 358] width 218 height 44
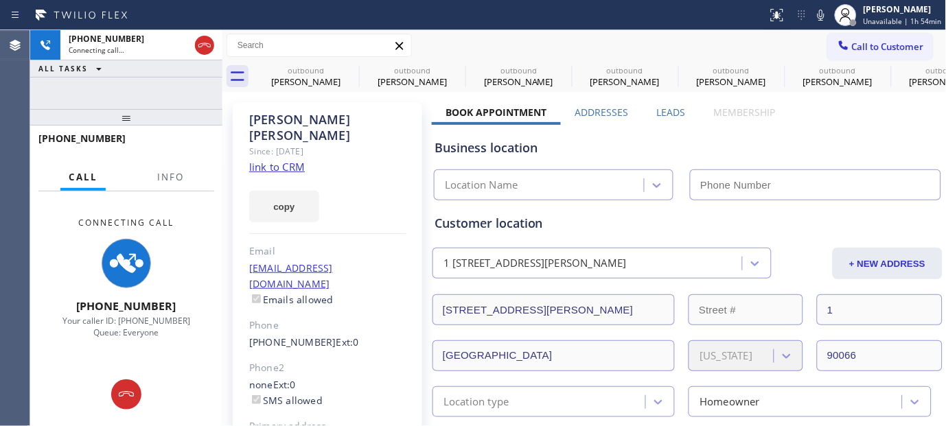
type input "[PHONE_NUMBER]"
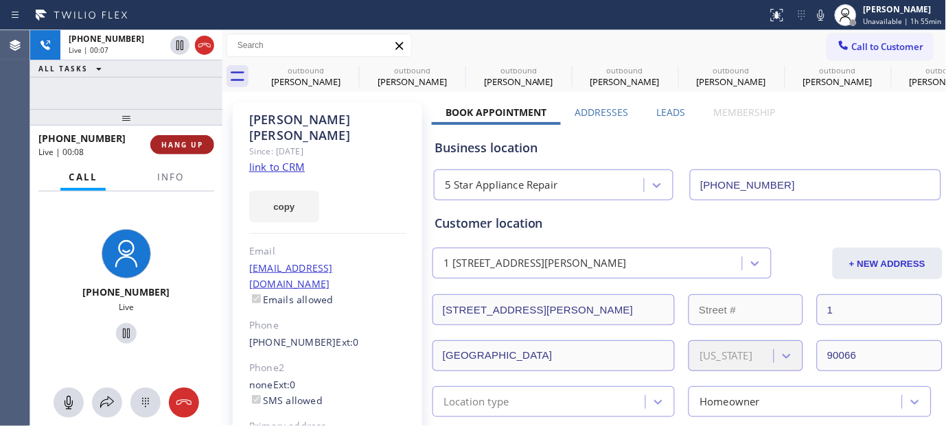
click at [198, 144] on span "HANG UP" at bounding box center [182, 145] width 42 height 10
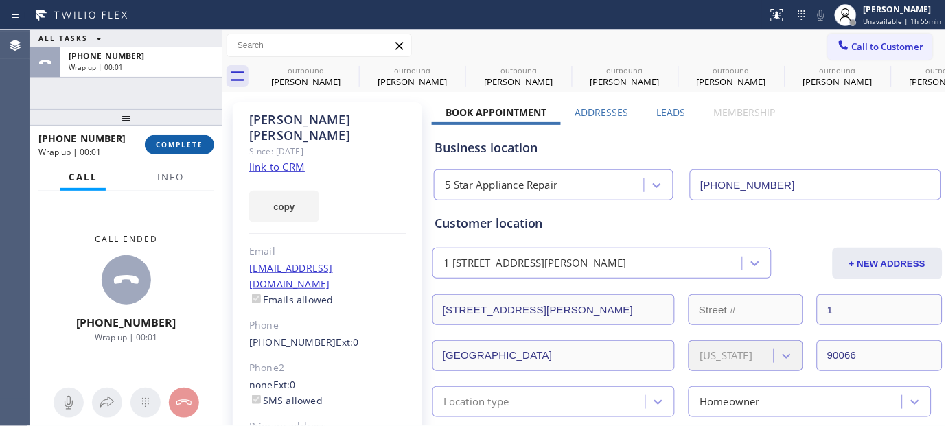
click at [198, 144] on span "COMPLETE" at bounding box center [179, 145] width 47 height 10
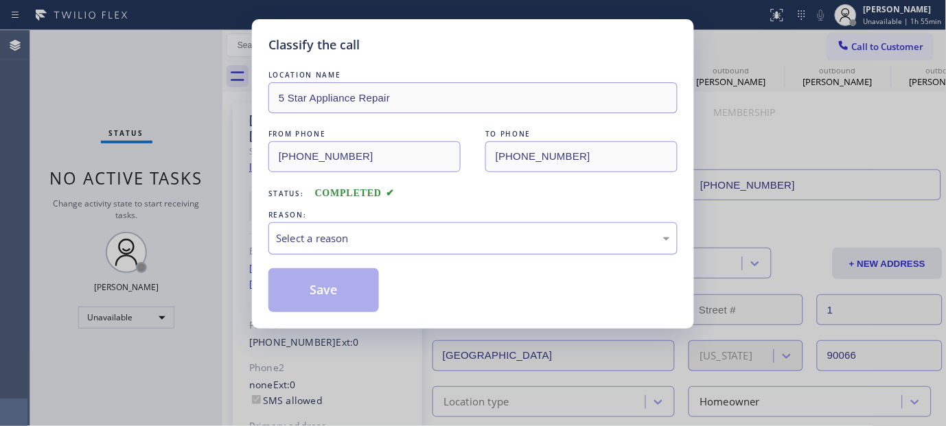
click at [386, 232] on div "Select a reason" at bounding box center [473, 239] width 394 height 16
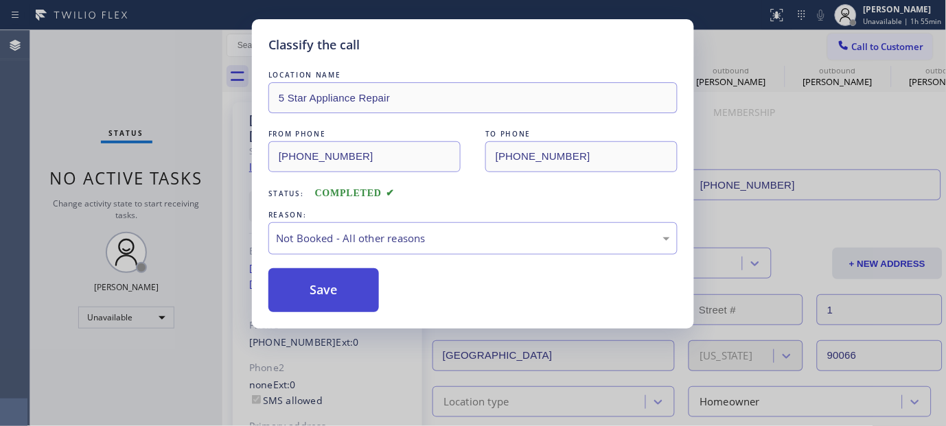
click at [312, 285] on button "Save" at bounding box center [323, 290] width 110 height 44
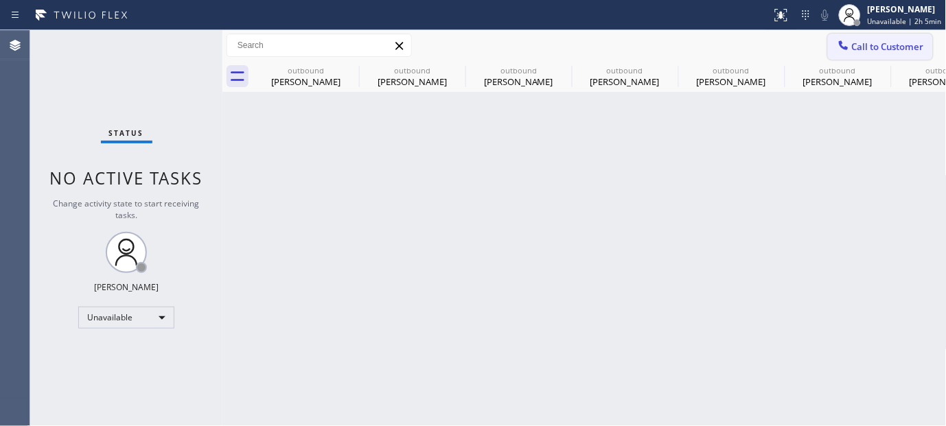
click at [900, 51] on span "Call to Customer" at bounding box center [888, 46] width 72 height 12
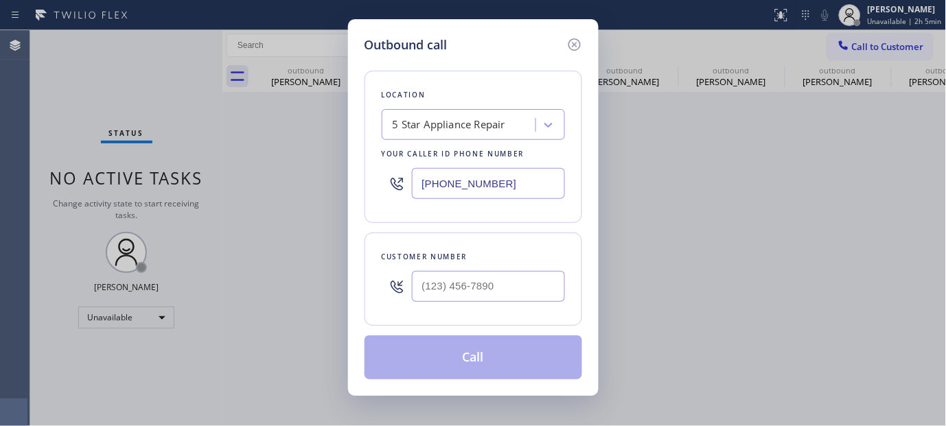
click at [511, 264] on div "Customer number" at bounding box center [473, 279] width 218 height 93
click at [504, 285] on input "(___) ___-____" at bounding box center [488, 286] width 153 height 31
paste input "619) 733-9777"
type input "[PHONE_NUMBER]"
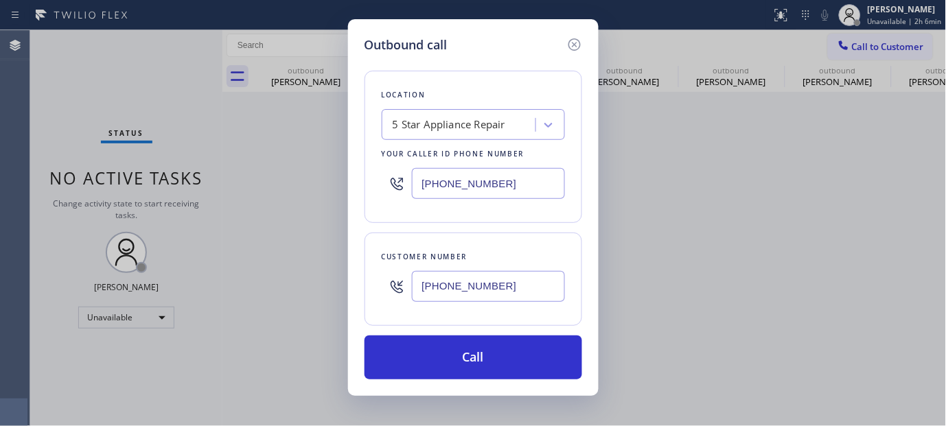
drag, startPoint x: 465, startPoint y: 182, endPoint x: 368, endPoint y: 224, distance: 105.4
click at [292, 191] on div "Outbound call Location 5 Star Appliance Repair Your caller id phone number (855…" at bounding box center [473, 213] width 946 height 426
paste input "77) 777-0796"
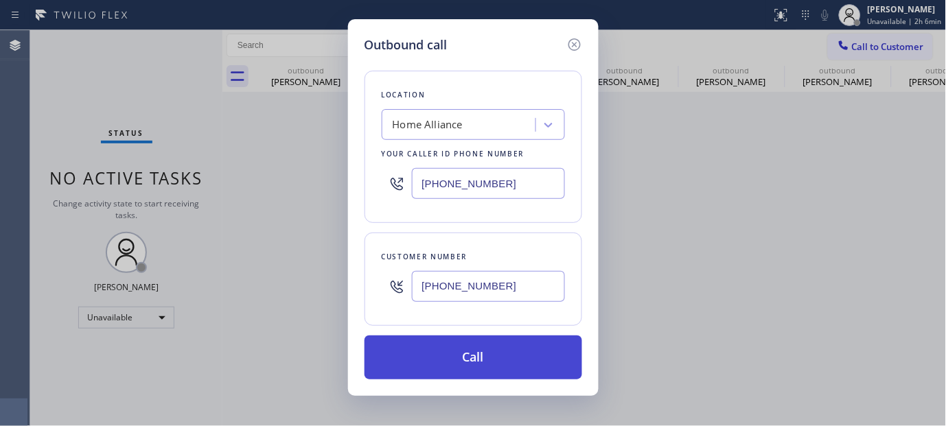
type input "[PHONE_NUMBER]"
click at [516, 351] on button "Call" at bounding box center [473, 358] width 218 height 44
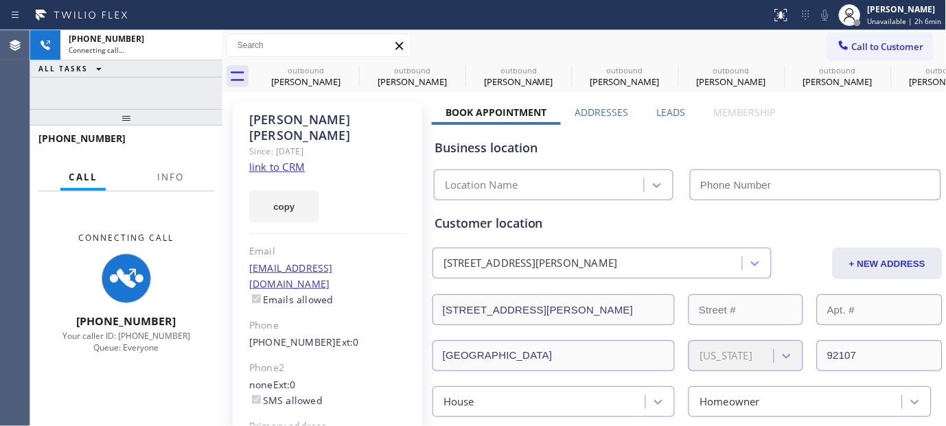
type input "[PHONE_NUMBER]"
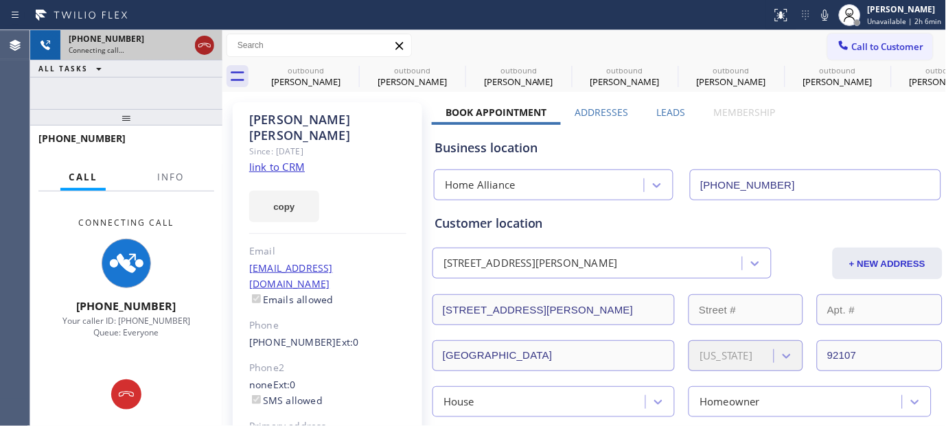
click at [206, 45] on icon at bounding box center [204, 45] width 16 height 16
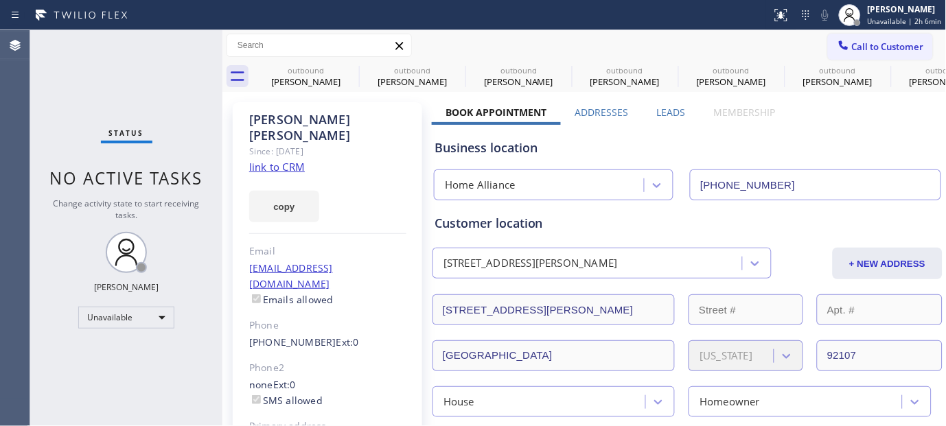
type input "[PHONE_NUMBER]"
